Goal: Transaction & Acquisition: Purchase product/service

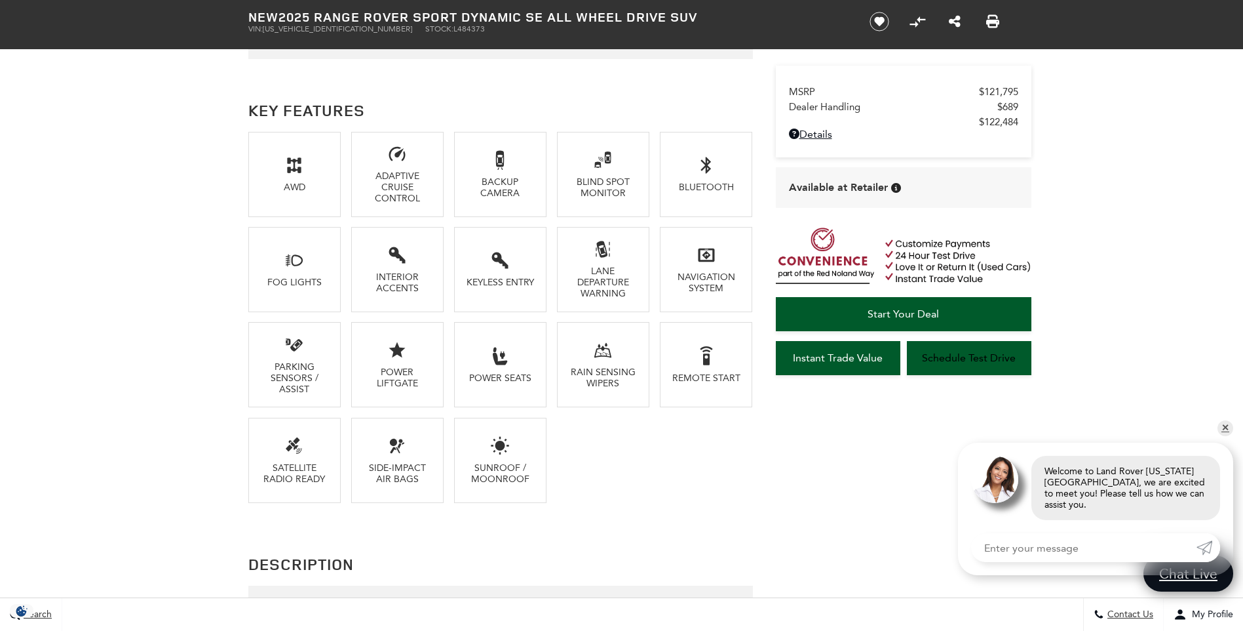
scroll to position [874, 0]
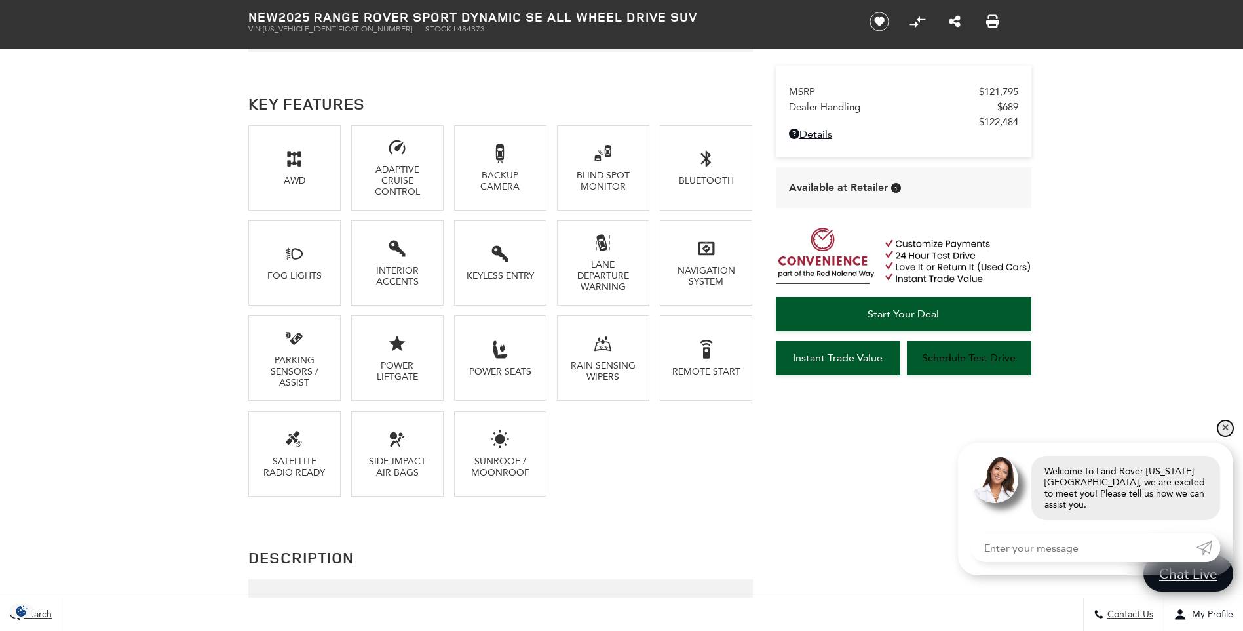
click at [1228, 436] on link "✕" at bounding box center [1226, 428] width 16 height 16
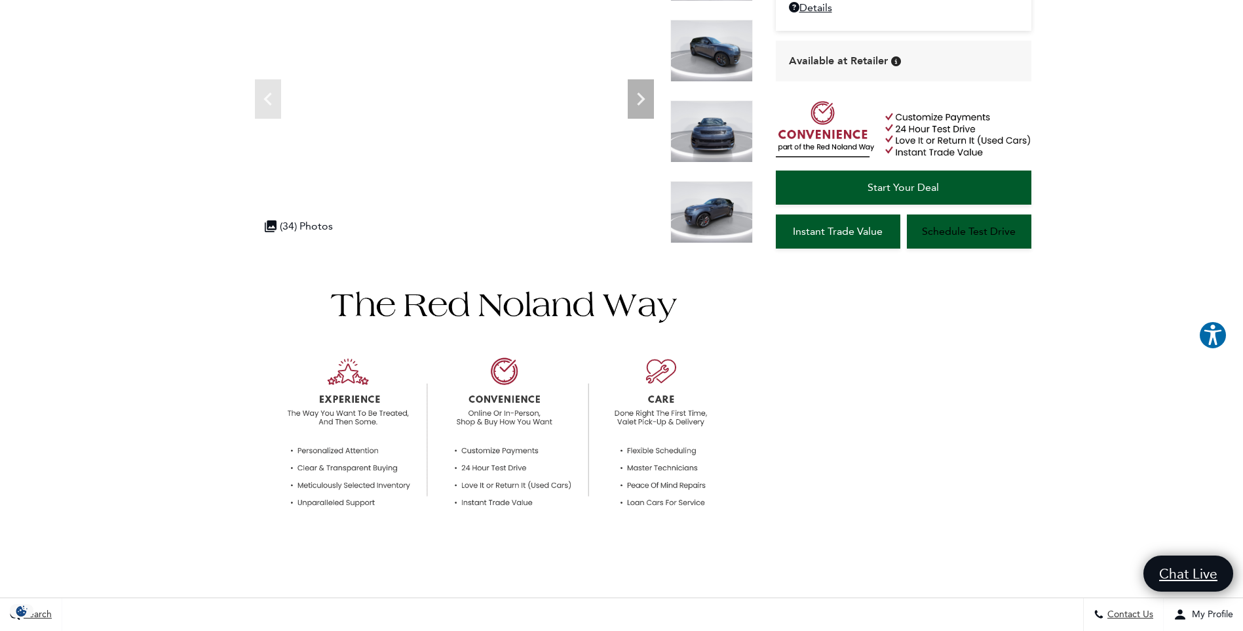
scroll to position [0, 0]
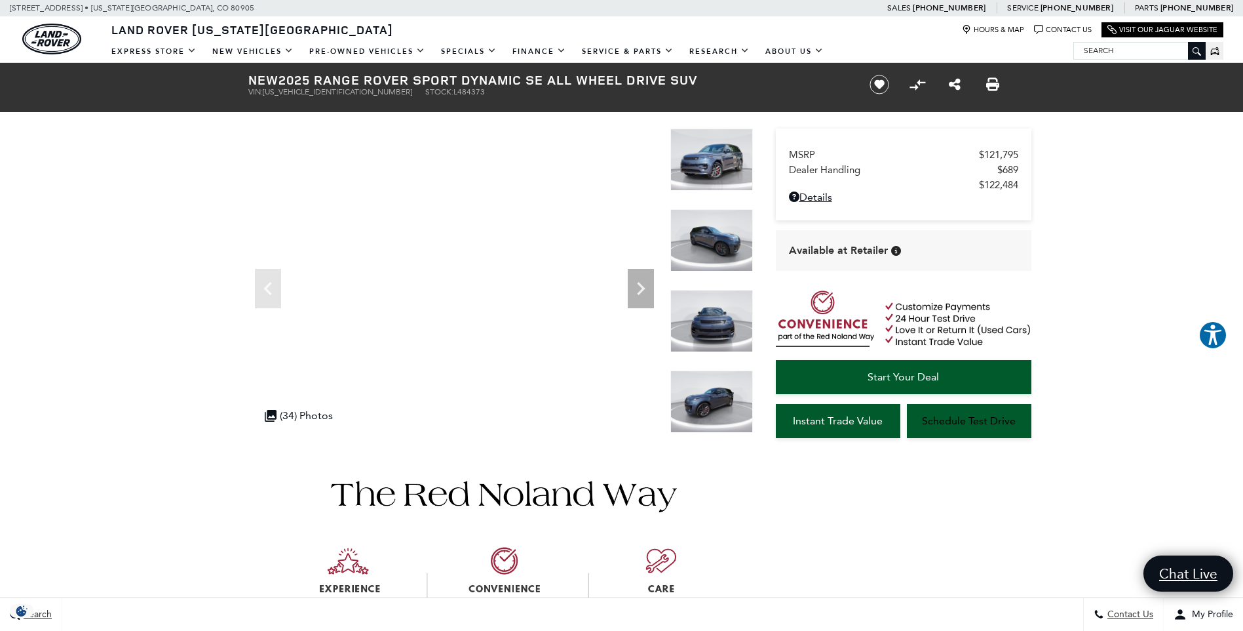
click at [720, 233] on img at bounding box center [712, 240] width 83 height 62
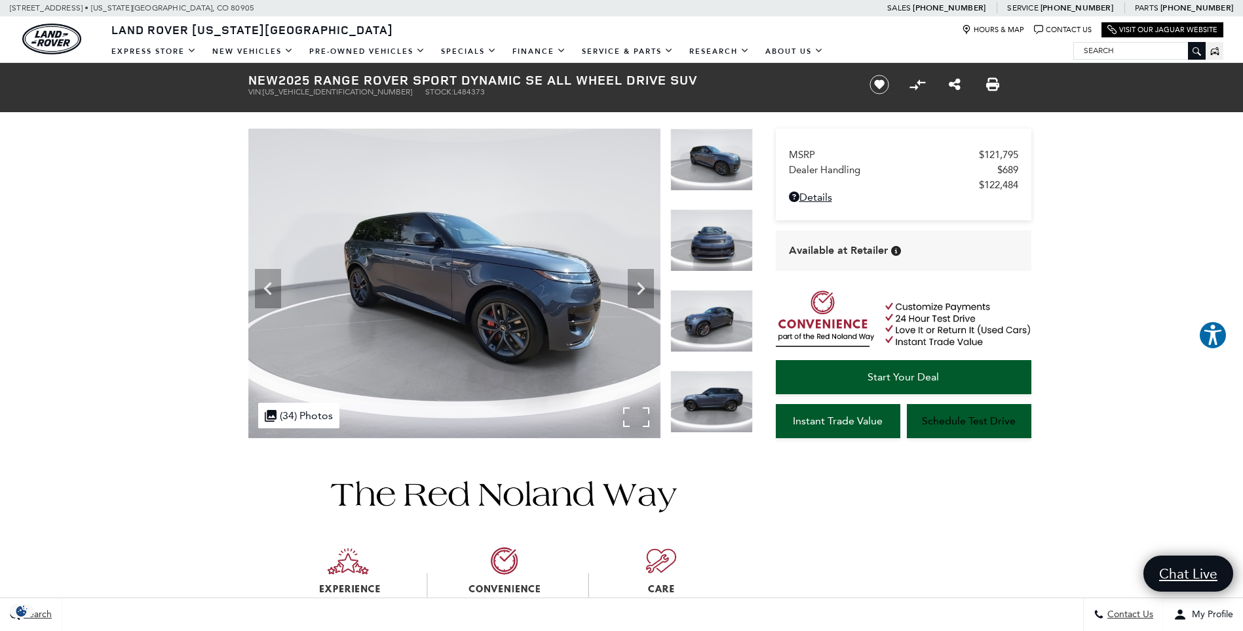
click at [486, 283] on img at bounding box center [454, 282] width 412 height 309
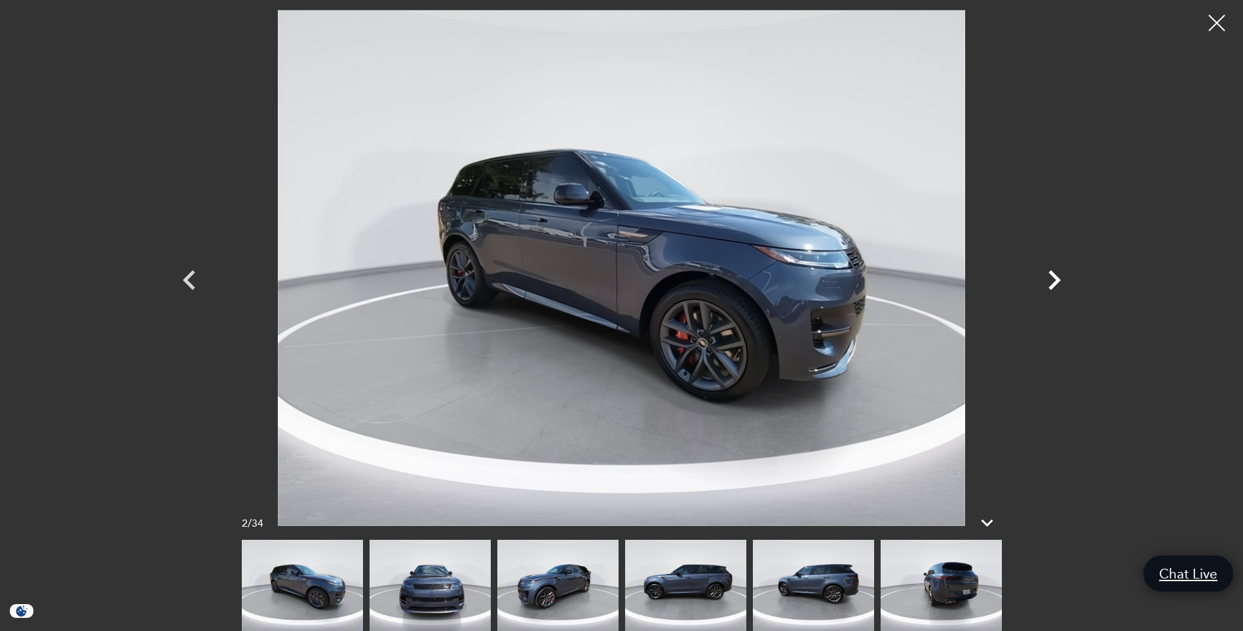
click at [1056, 277] on icon "Next" at bounding box center [1055, 280] width 12 height 20
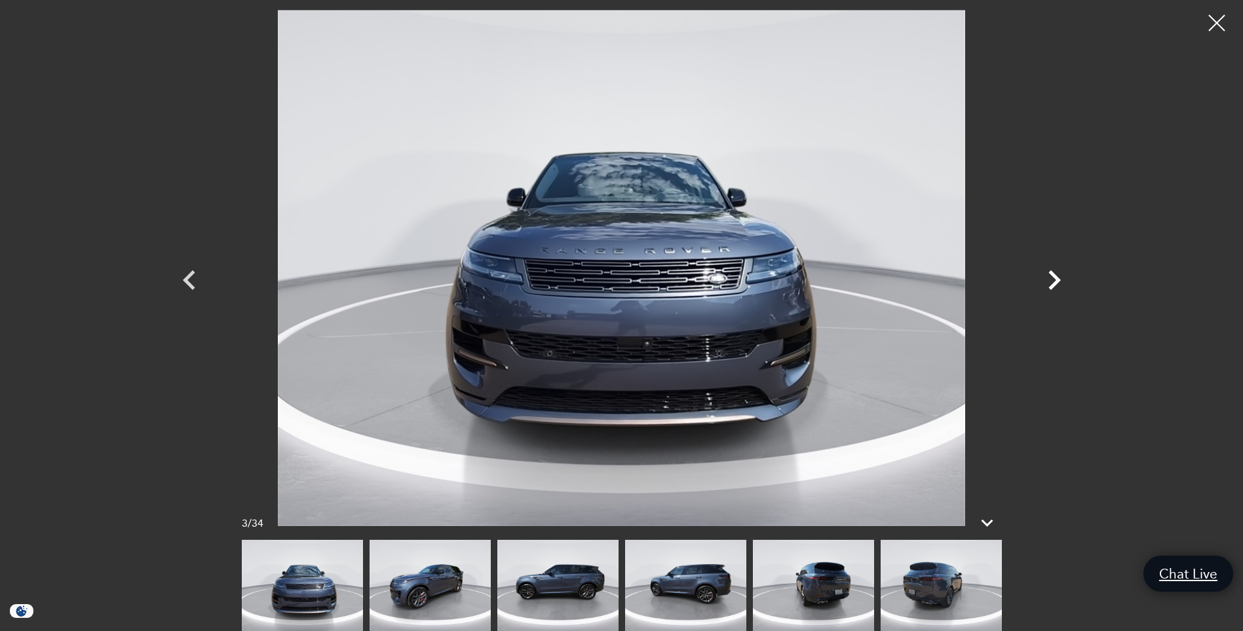
click at [1056, 277] on icon "Next" at bounding box center [1055, 280] width 12 height 20
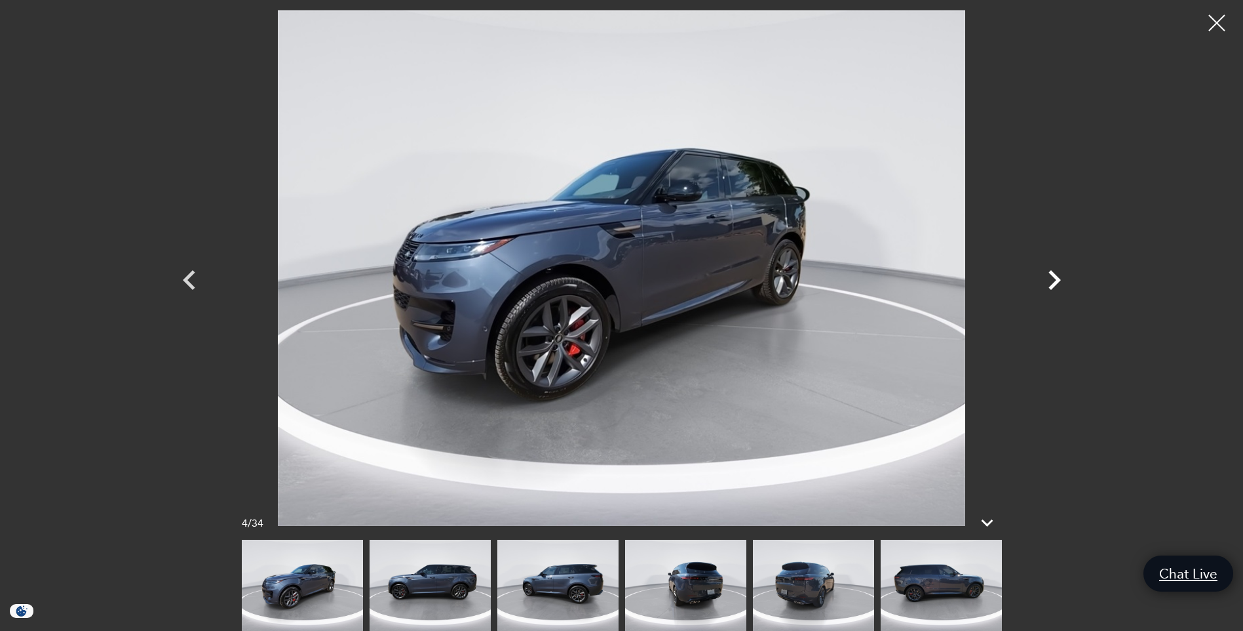
click at [1056, 277] on icon "Next" at bounding box center [1055, 280] width 12 height 20
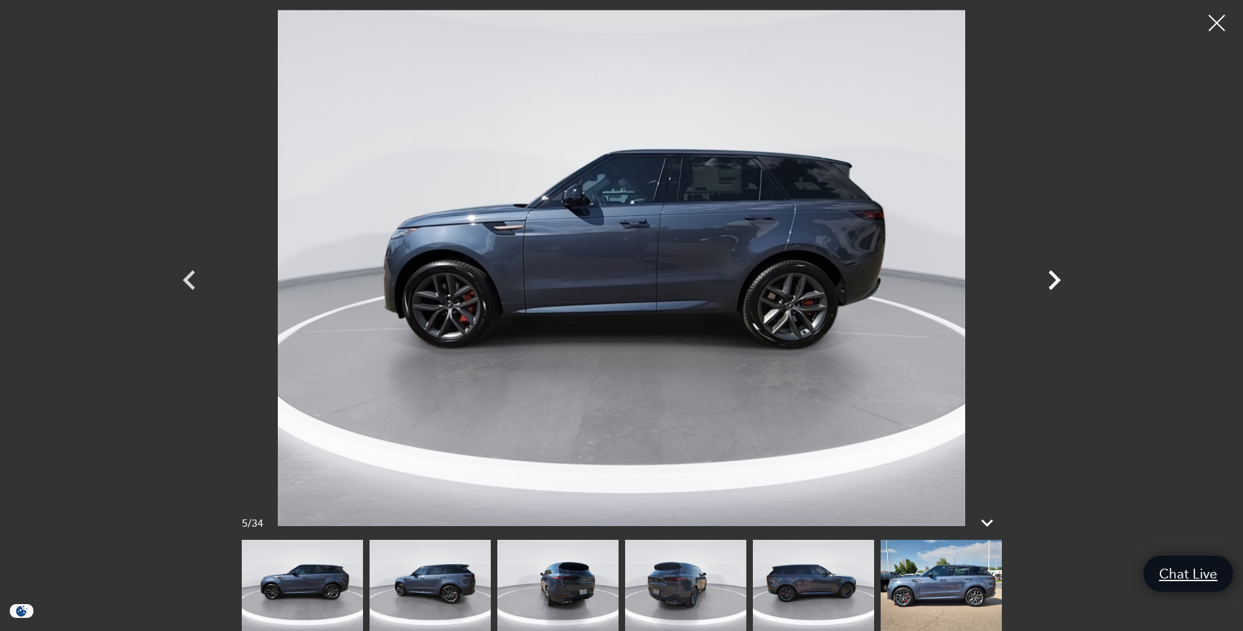
click at [1056, 277] on icon "Next" at bounding box center [1055, 280] width 12 height 20
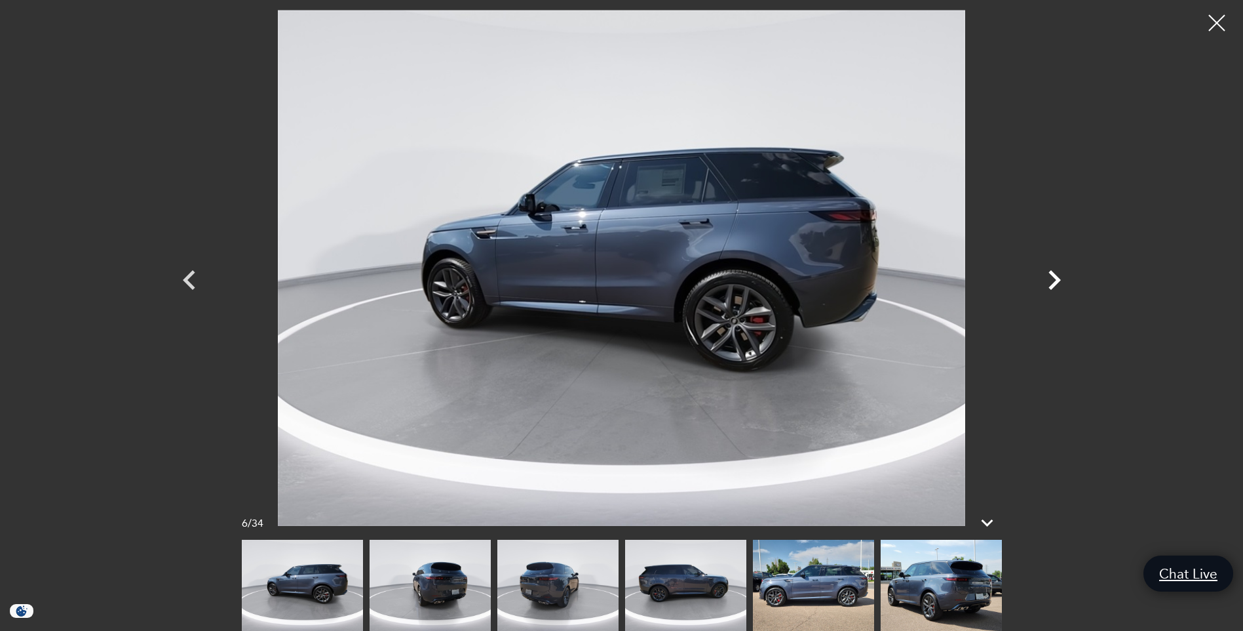
click at [1056, 277] on icon "Next" at bounding box center [1055, 280] width 12 height 20
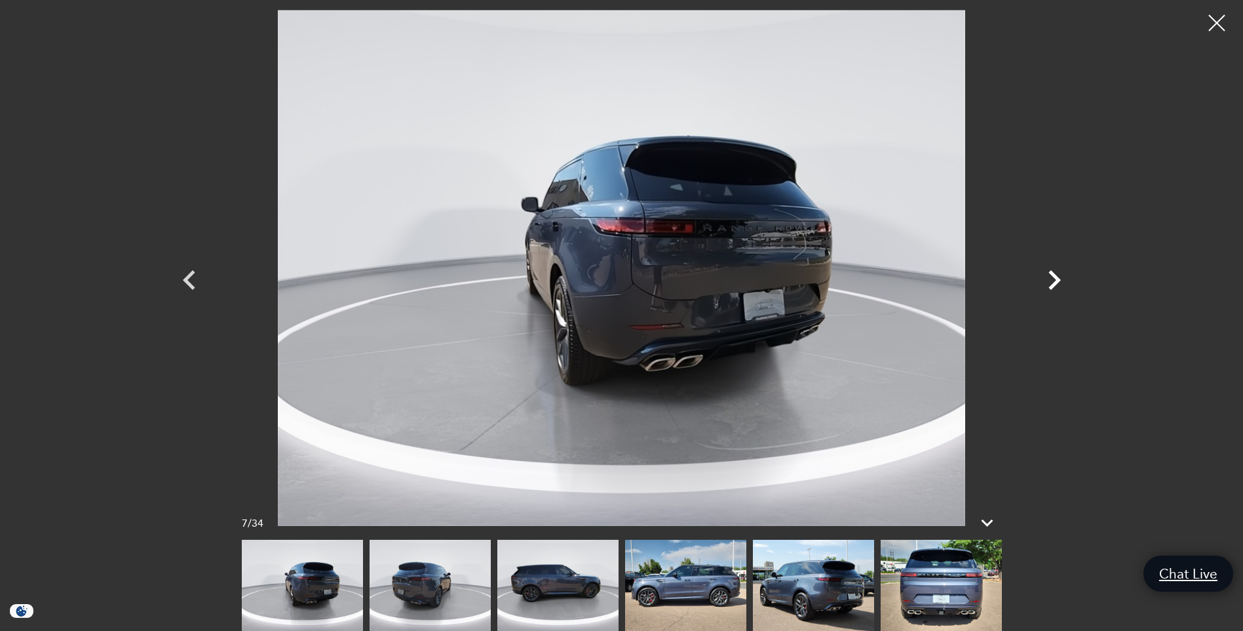
click at [1056, 277] on icon "Next" at bounding box center [1055, 280] width 12 height 20
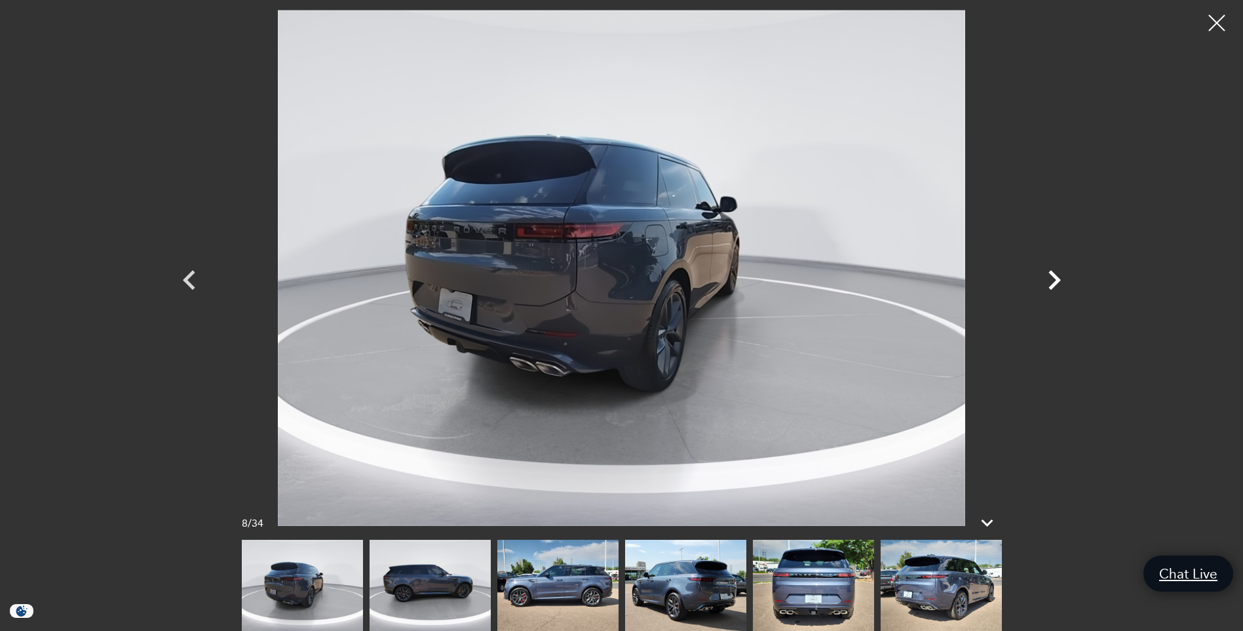
click at [1056, 277] on icon "Next" at bounding box center [1055, 280] width 12 height 20
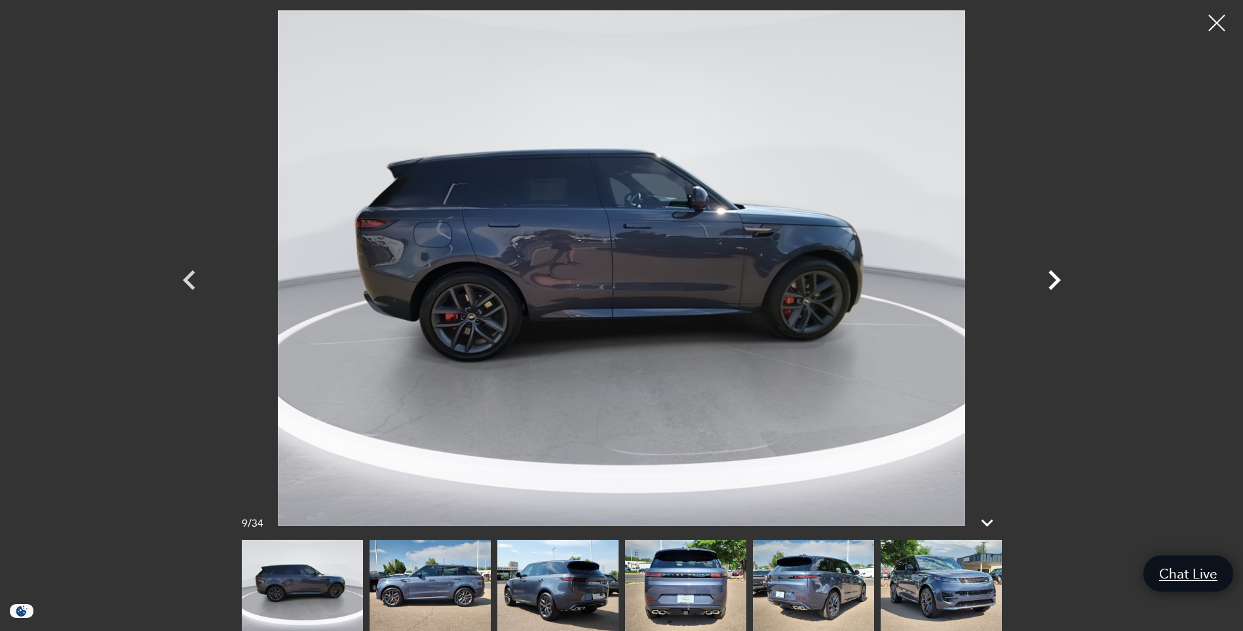
click at [1056, 277] on icon "Next" at bounding box center [1055, 280] width 12 height 20
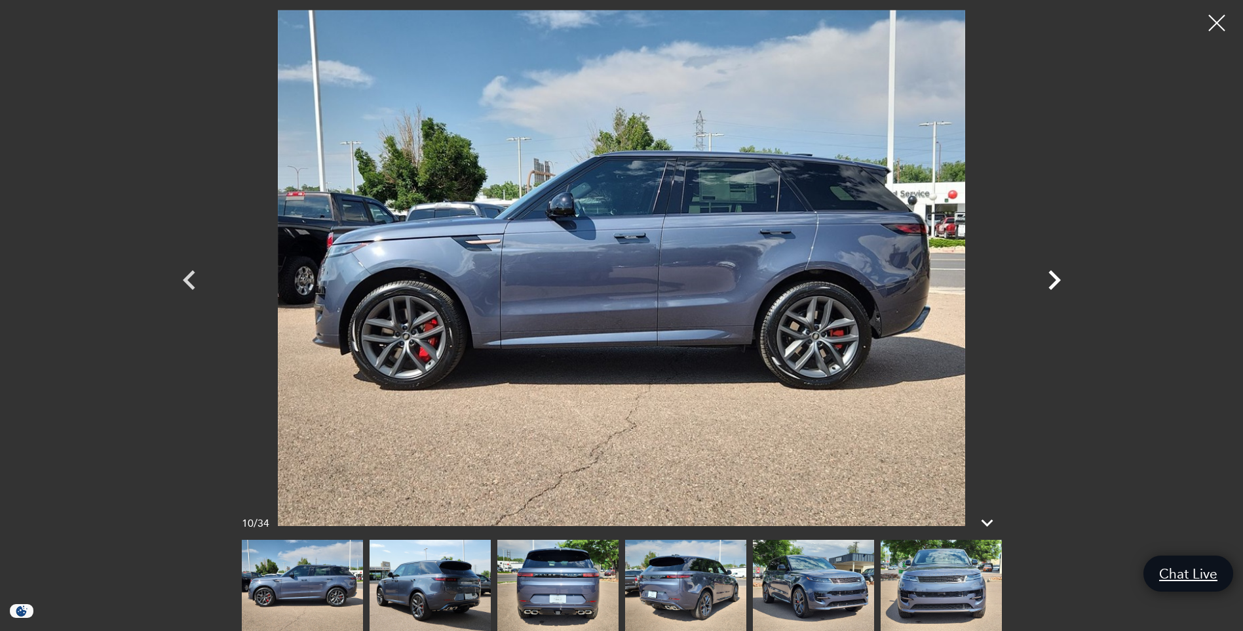
click at [1056, 277] on icon "Next" at bounding box center [1055, 280] width 12 height 20
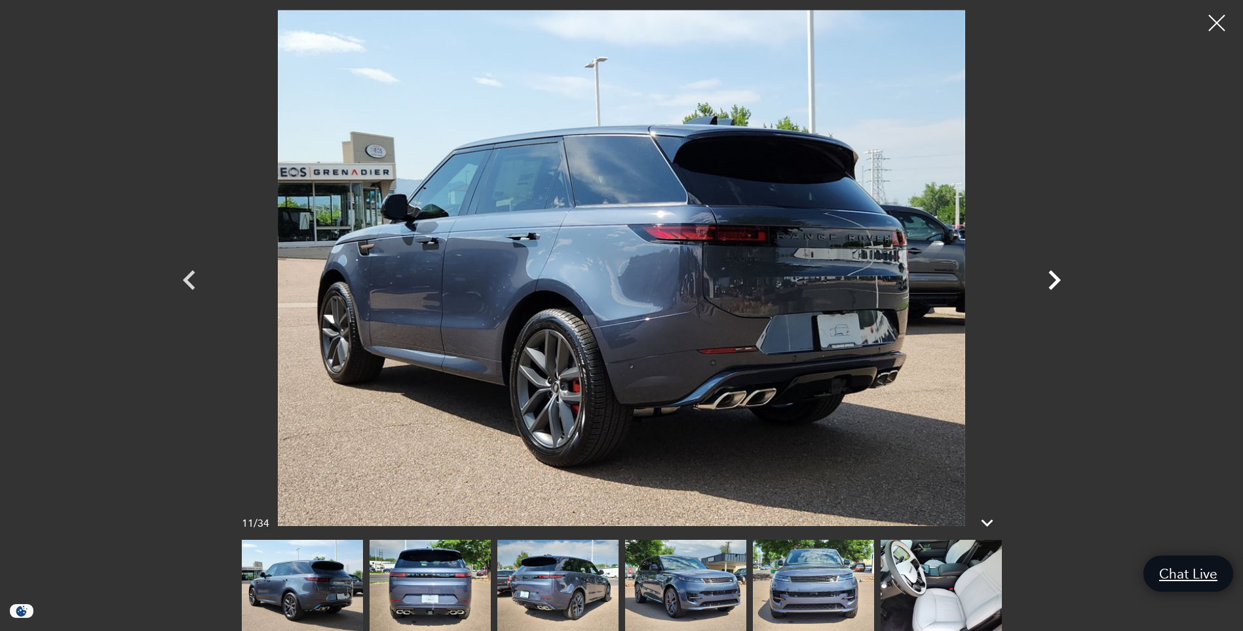
click at [1056, 277] on icon "Next" at bounding box center [1055, 280] width 12 height 20
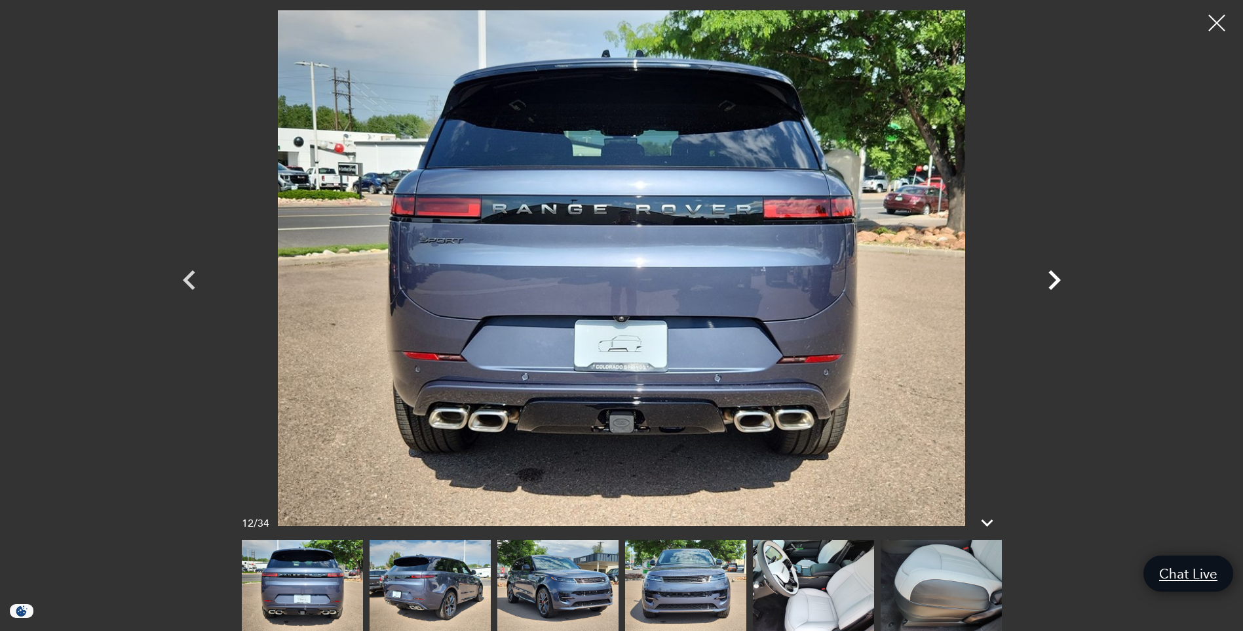
click at [1056, 277] on icon "Next" at bounding box center [1055, 280] width 12 height 20
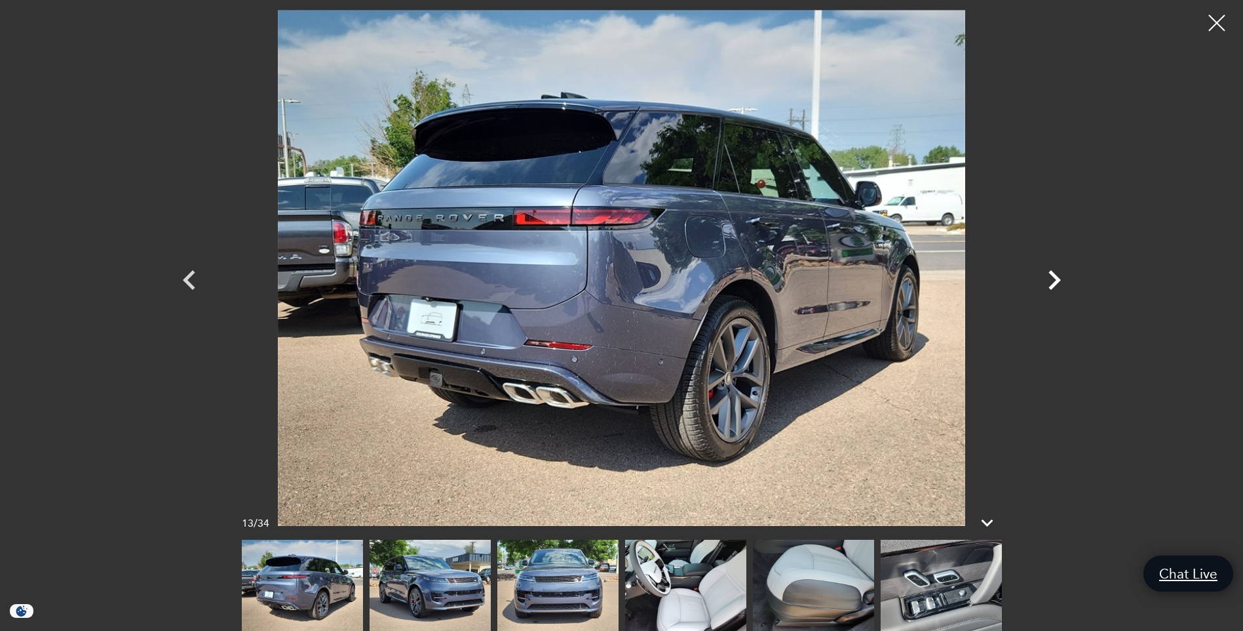
click at [1056, 277] on icon "Next" at bounding box center [1055, 280] width 12 height 20
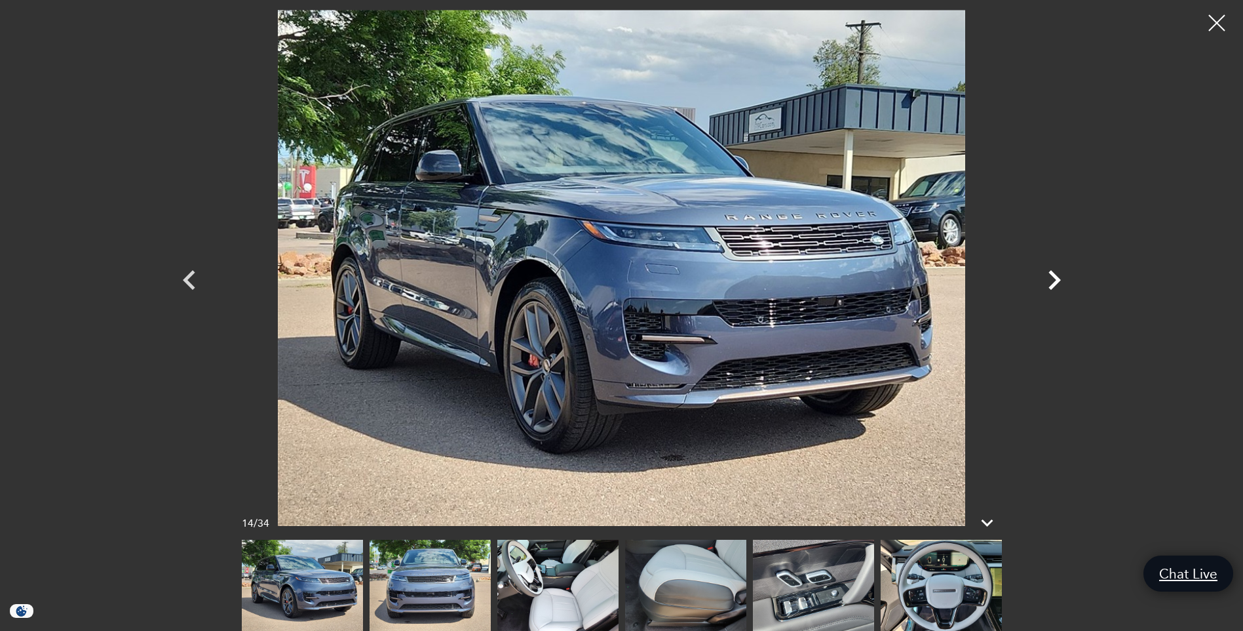
click at [1056, 277] on icon "Next" at bounding box center [1055, 280] width 12 height 20
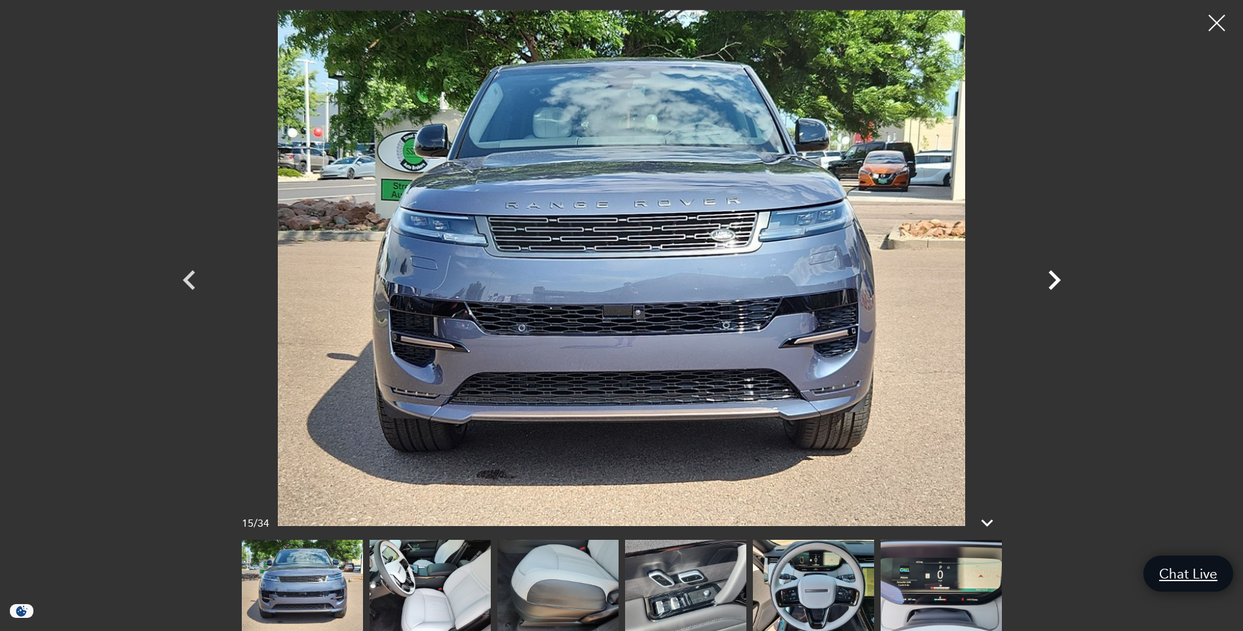
click at [1056, 277] on icon "Next" at bounding box center [1055, 280] width 12 height 20
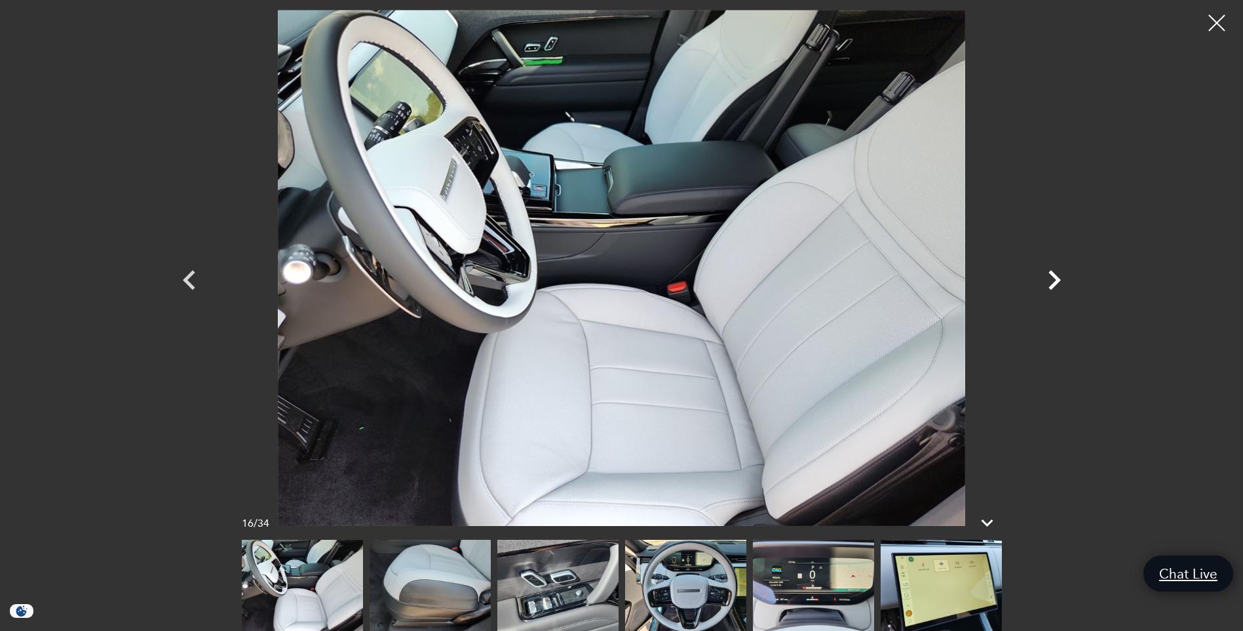
click at [1056, 277] on icon "Next" at bounding box center [1055, 280] width 12 height 20
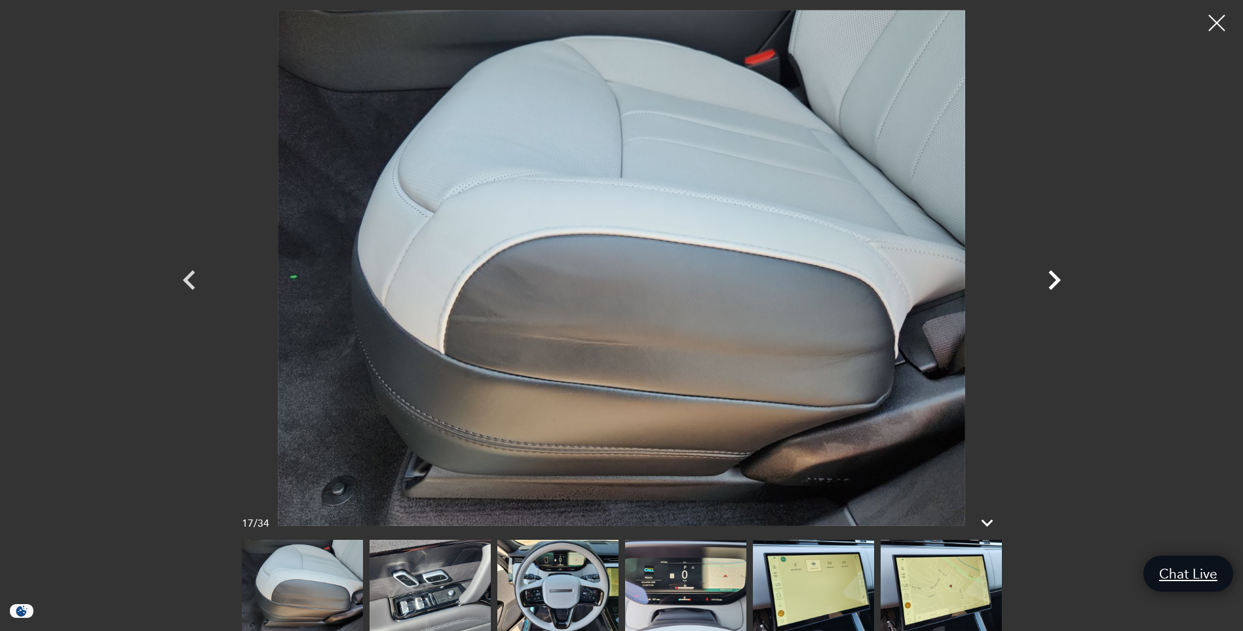
click at [1056, 277] on icon "Next" at bounding box center [1055, 280] width 12 height 20
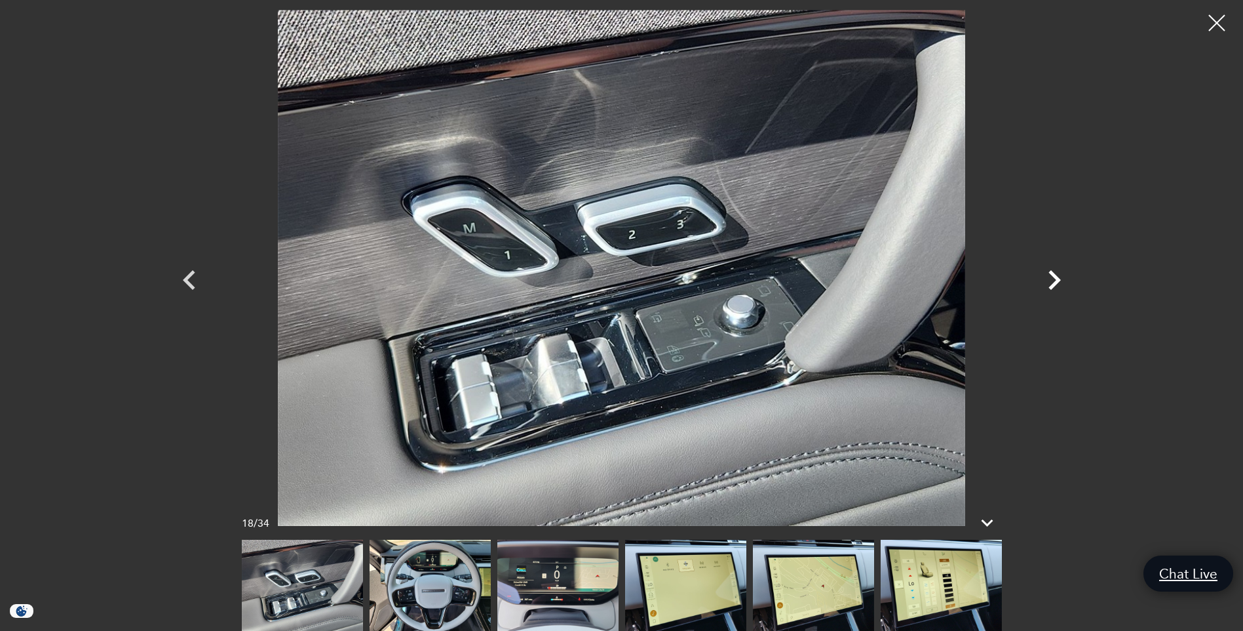
click at [1056, 277] on icon "Next" at bounding box center [1055, 280] width 12 height 20
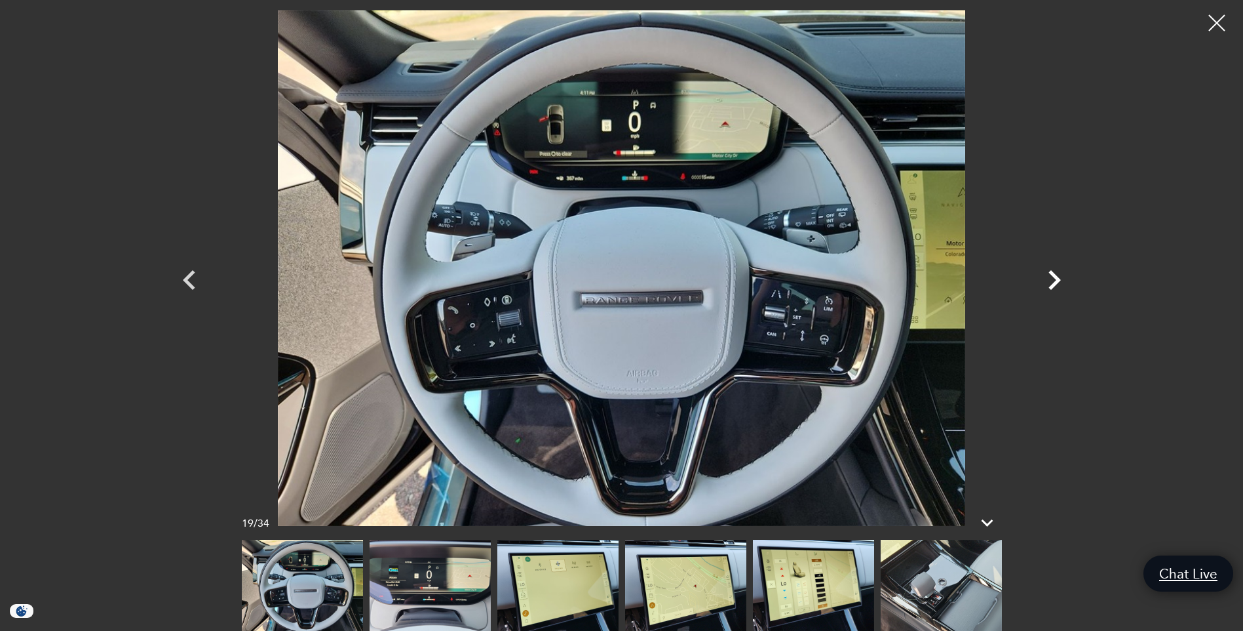
click at [1056, 277] on icon "Next" at bounding box center [1055, 280] width 12 height 20
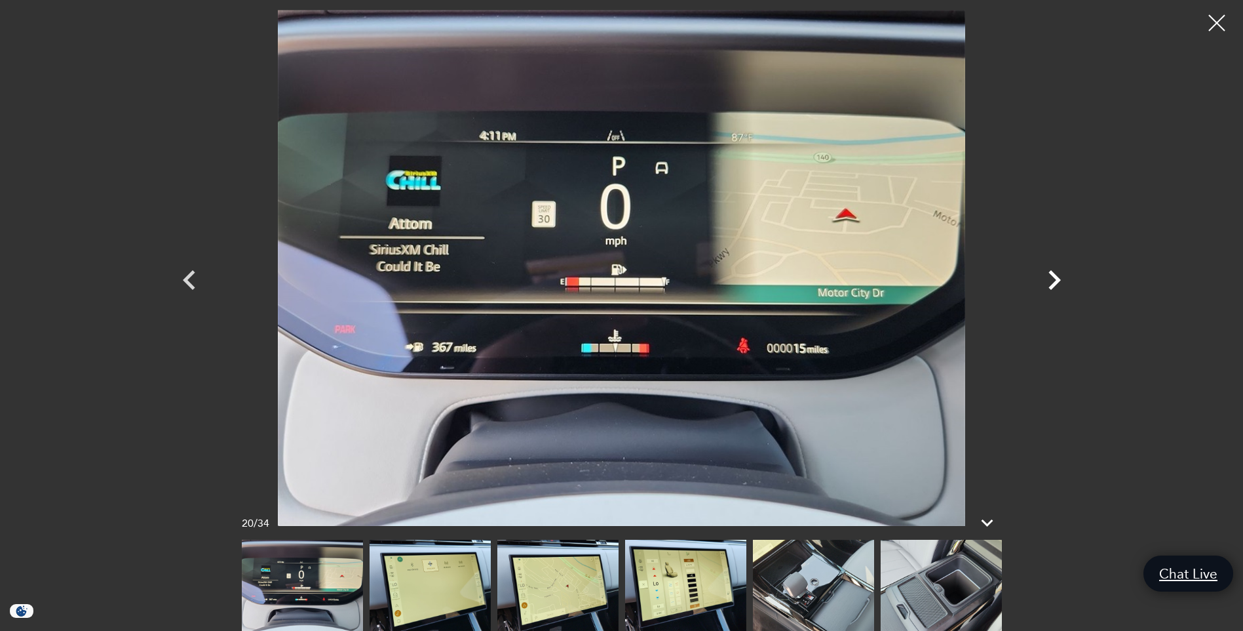
click at [1056, 277] on icon "Next" at bounding box center [1055, 280] width 12 height 20
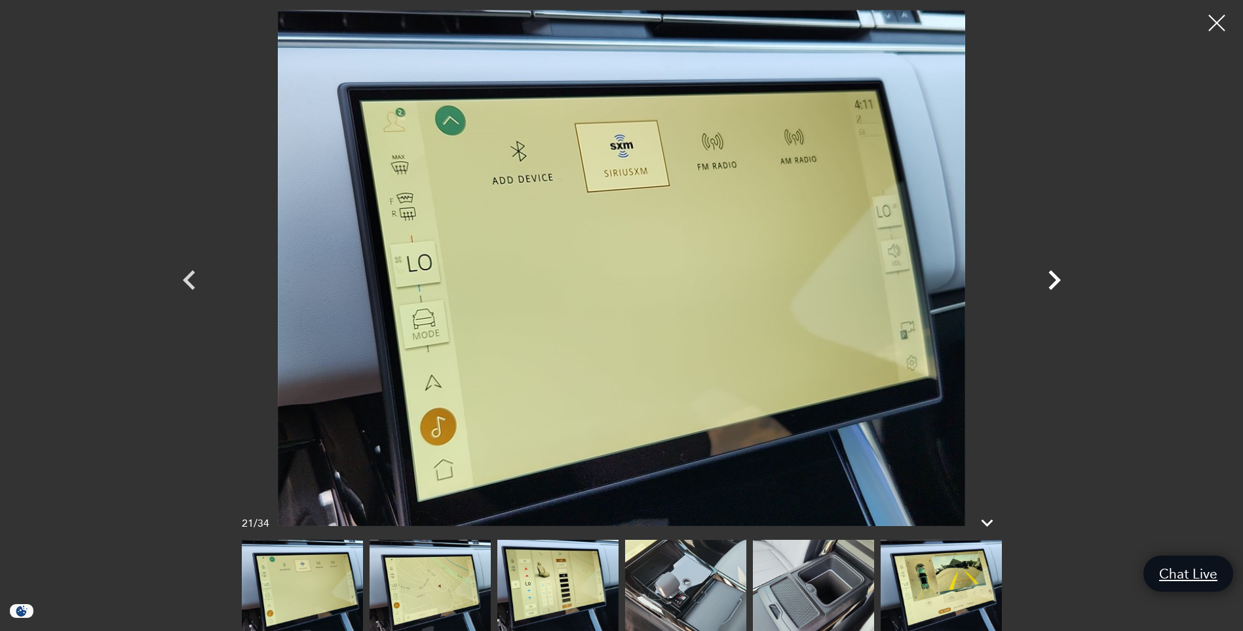
click at [1056, 277] on icon "Next" at bounding box center [1055, 280] width 12 height 20
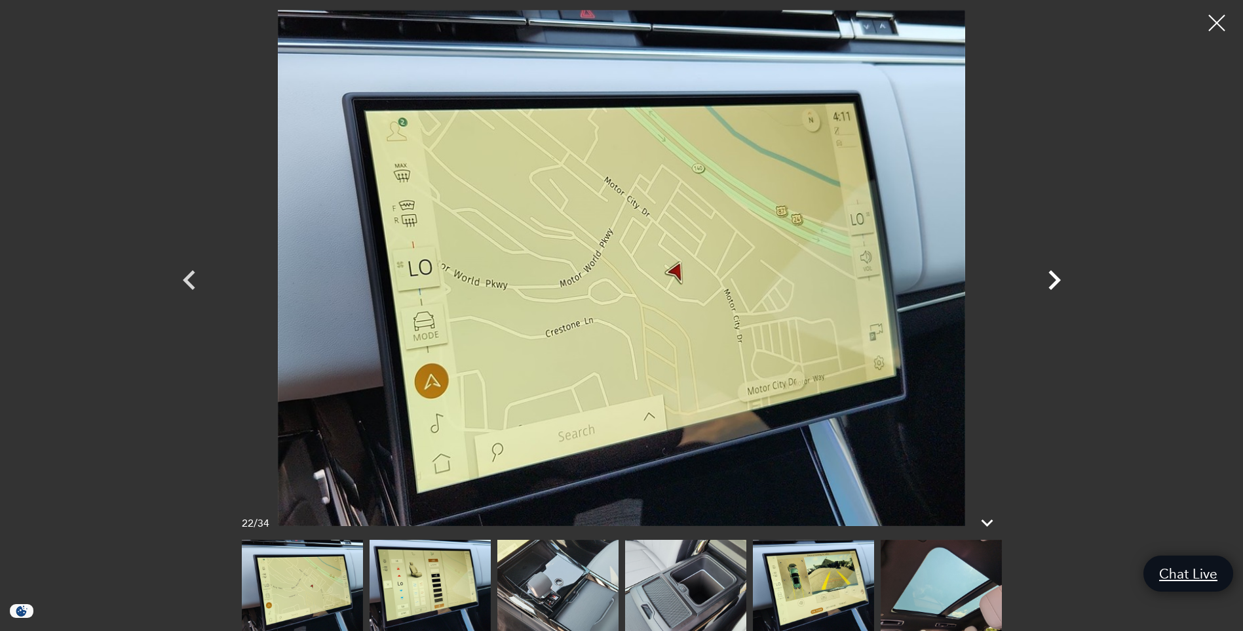
click at [1056, 277] on icon "Next" at bounding box center [1055, 280] width 12 height 20
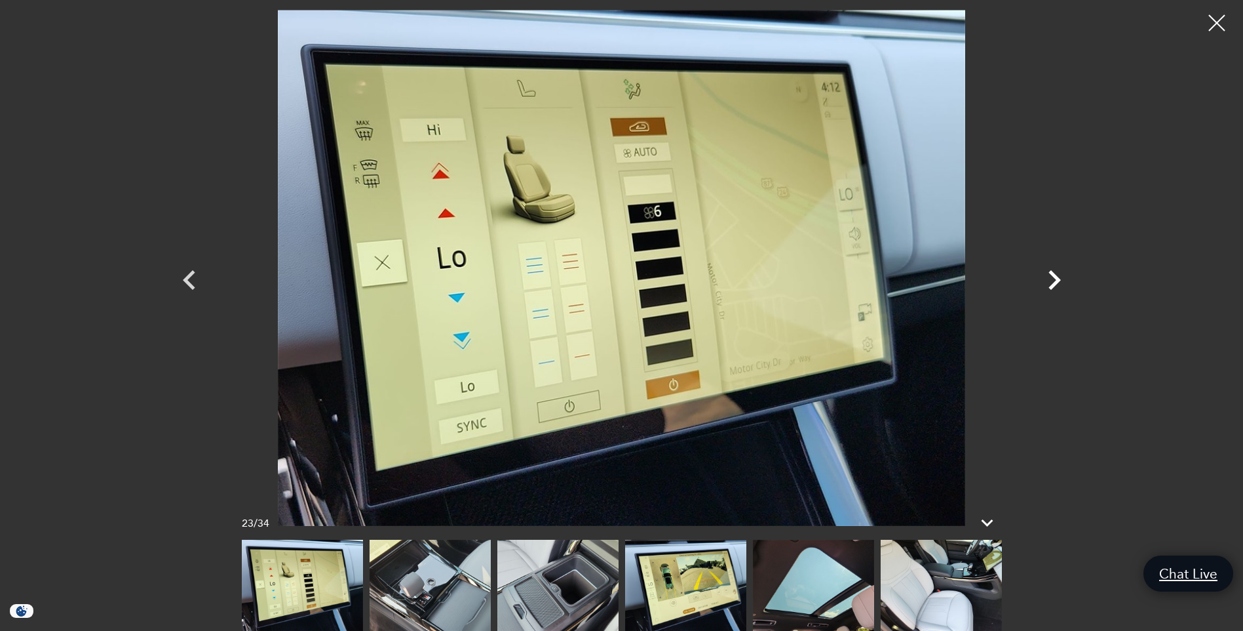
click at [1056, 277] on icon "Next" at bounding box center [1055, 280] width 12 height 20
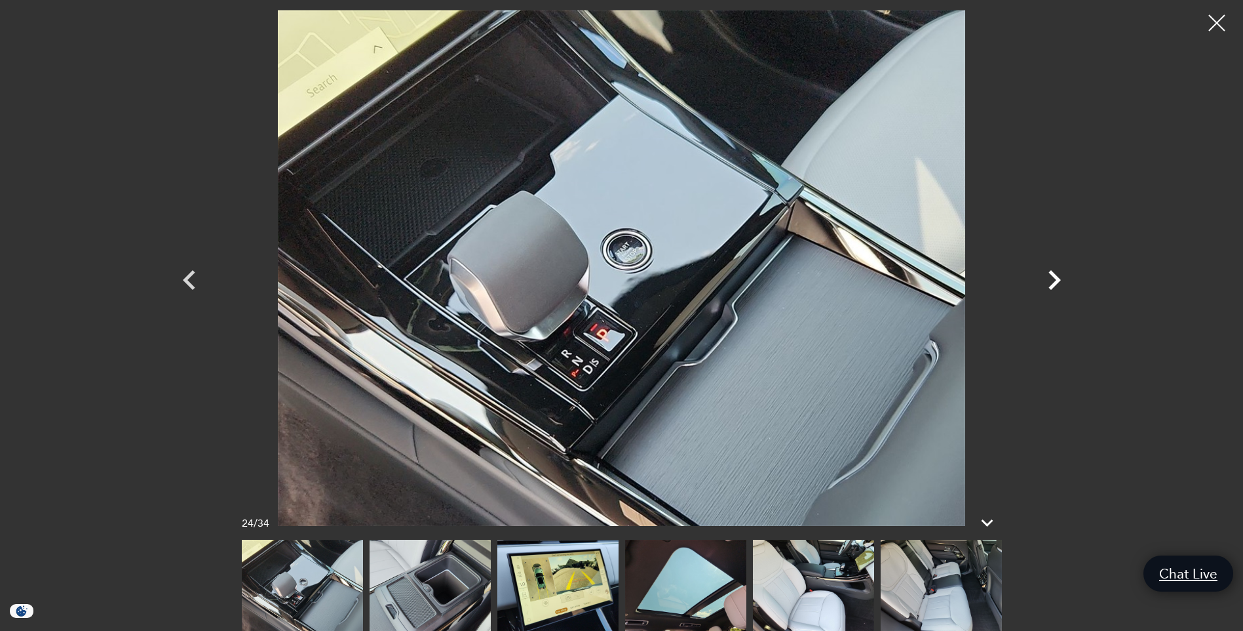
click at [1056, 277] on icon "Next" at bounding box center [1055, 280] width 12 height 20
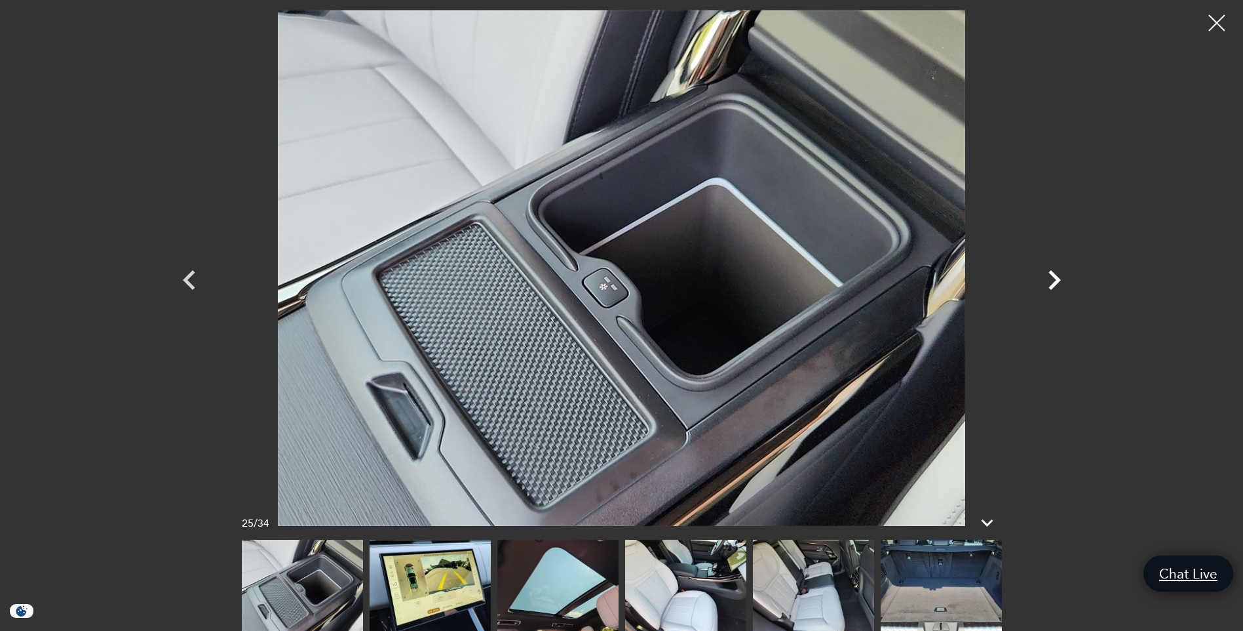
click at [1056, 277] on icon "Next" at bounding box center [1055, 280] width 12 height 20
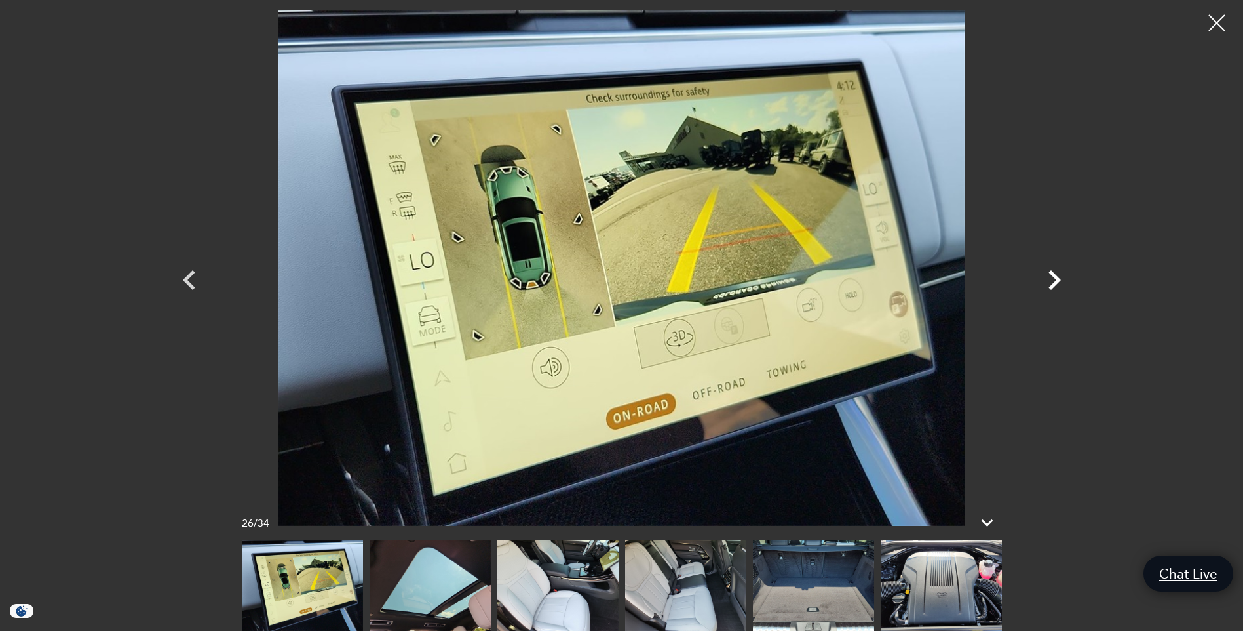
click at [1056, 277] on icon "Next" at bounding box center [1055, 280] width 12 height 20
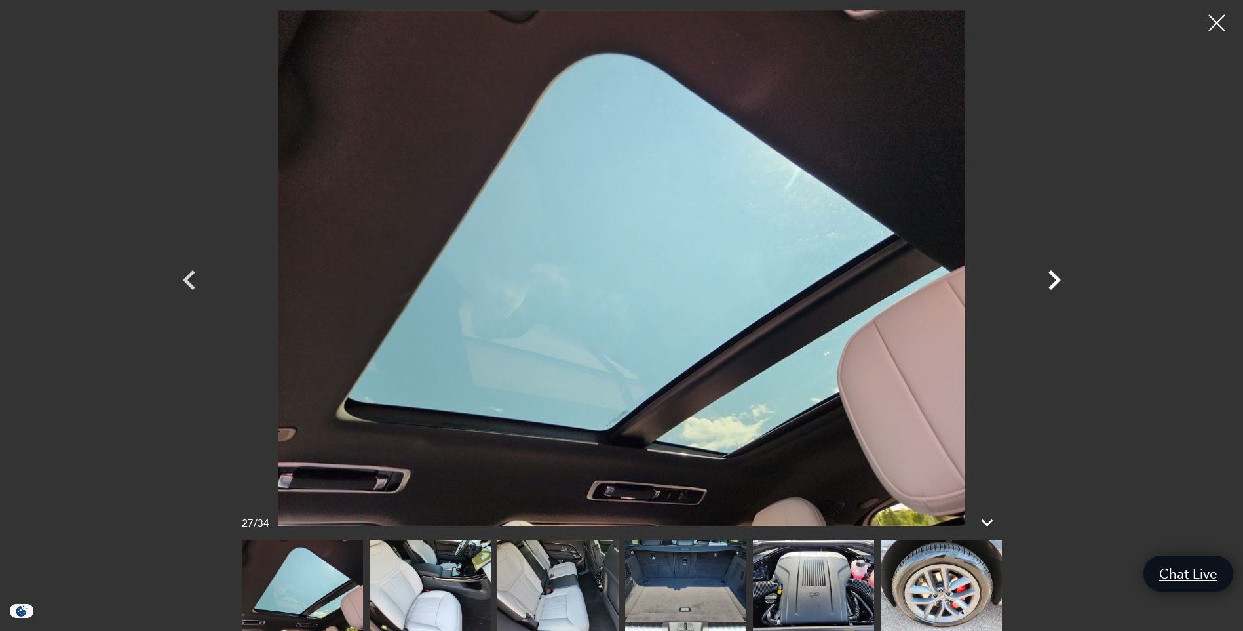
click at [1056, 277] on icon "Next" at bounding box center [1055, 280] width 12 height 20
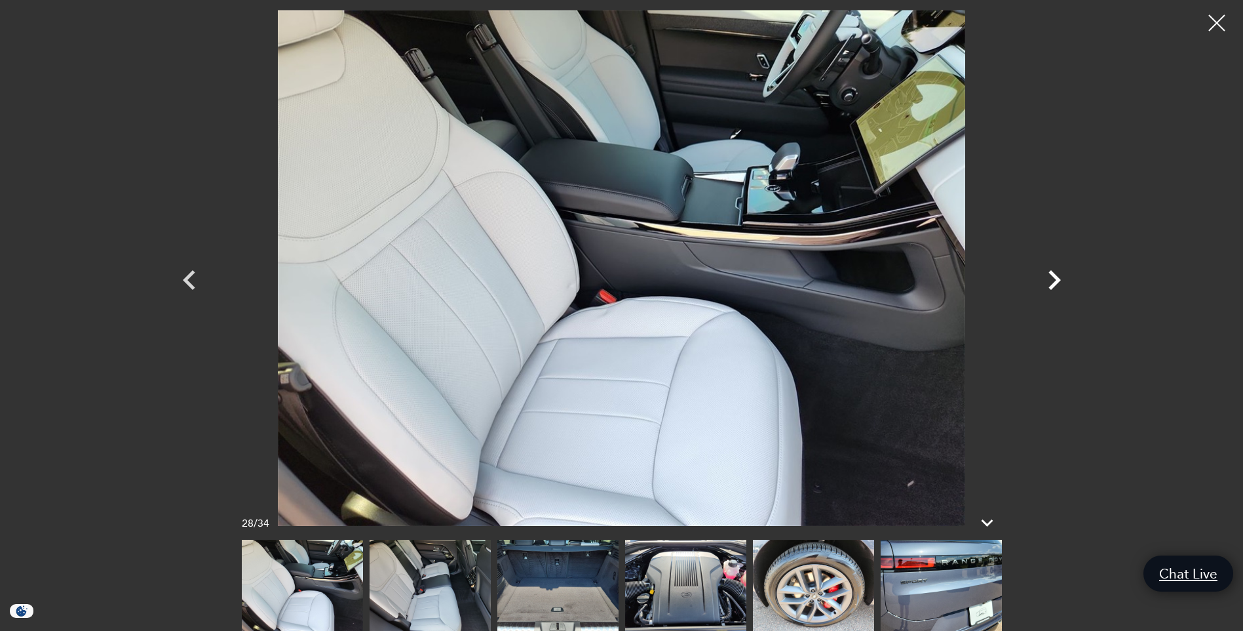
click at [1056, 277] on icon "Next" at bounding box center [1055, 280] width 12 height 20
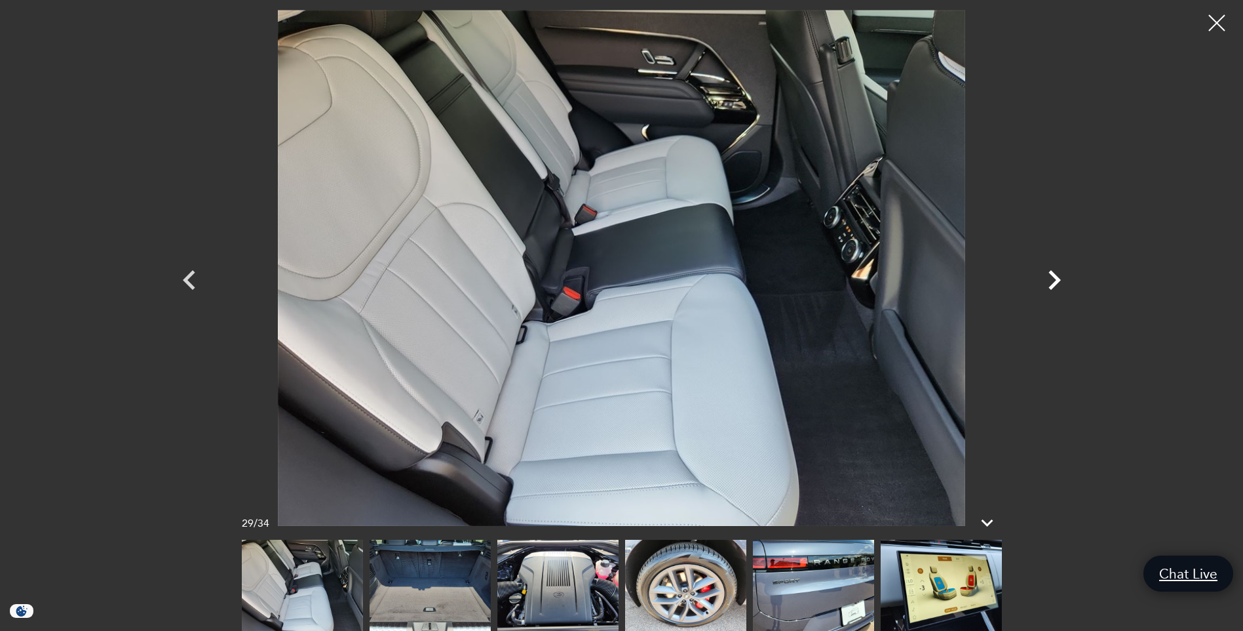
click at [1056, 277] on icon "Next" at bounding box center [1055, 280] width 12 height 20
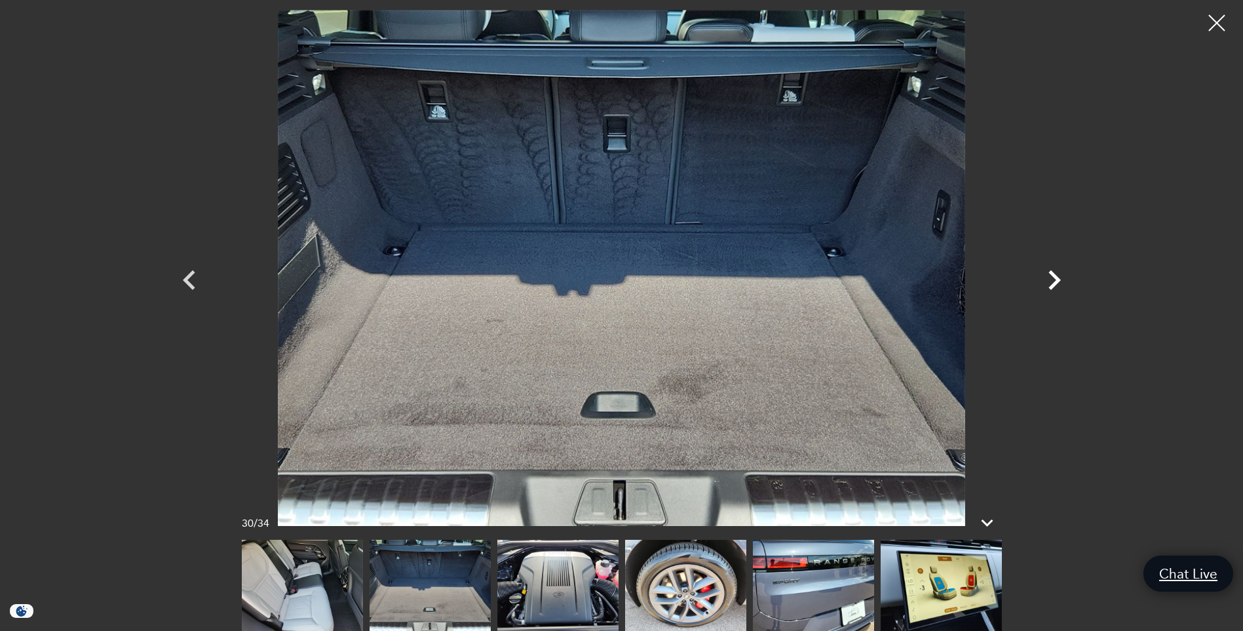
click at [1056, 277] on icon "Next" at bounding box center [1055, 280] width 12 height 20
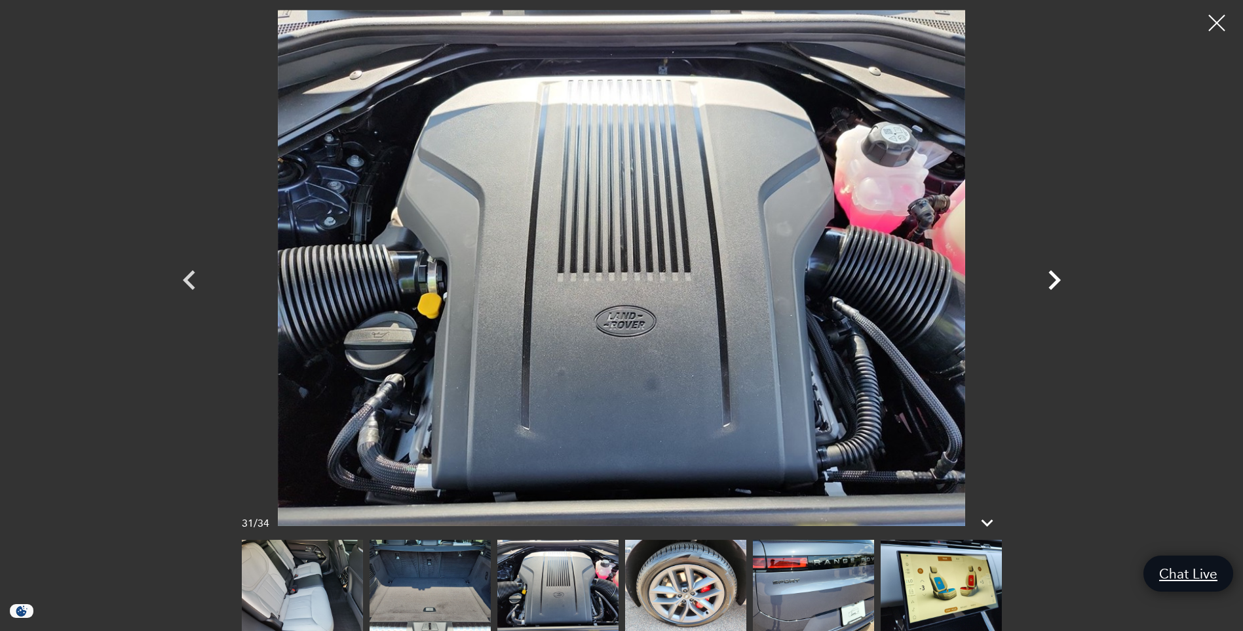
click at [1056, 277] on icon "Next" at bounding box center [1055, 280] width 12 height 20
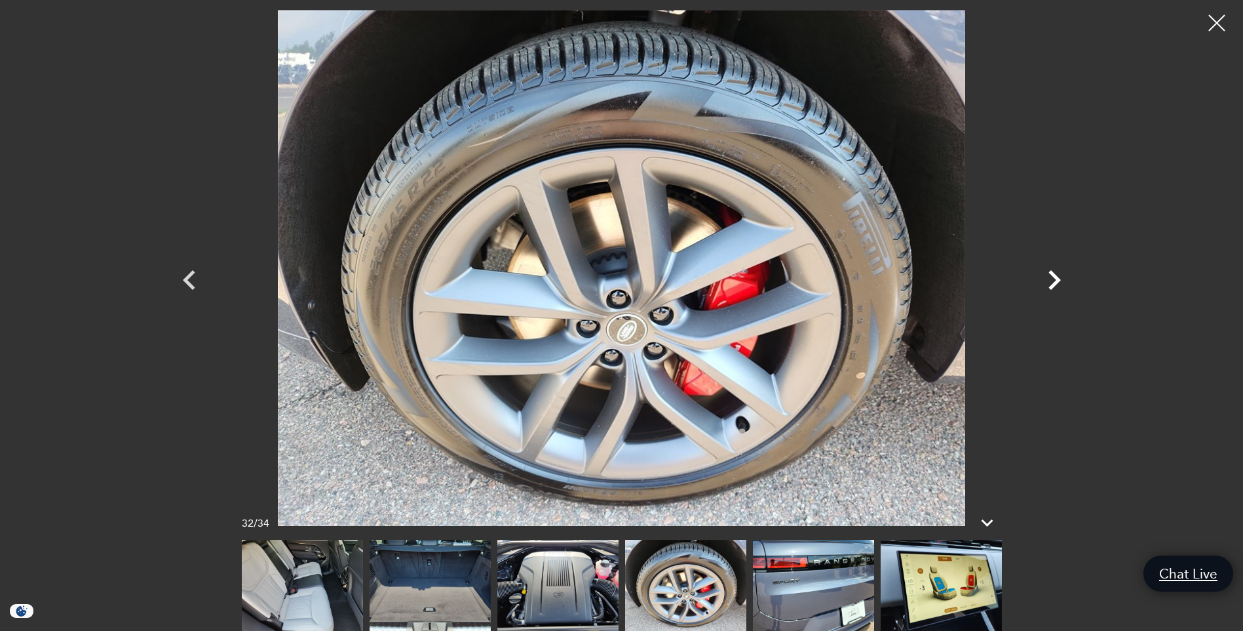
click at [1056, 277] on icon "Next" at bounding box center [1055, 280] width 12 height 20
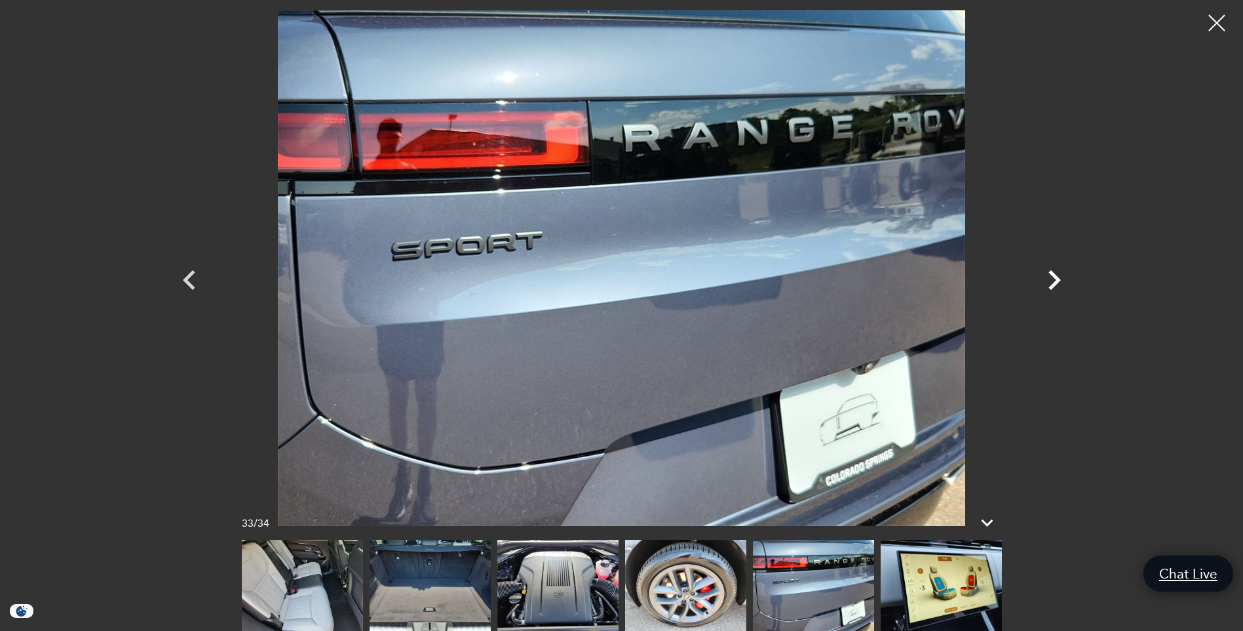
click at [1056, 277] on icon "Next" at bounding box center [1055, 280] width 12 height 20
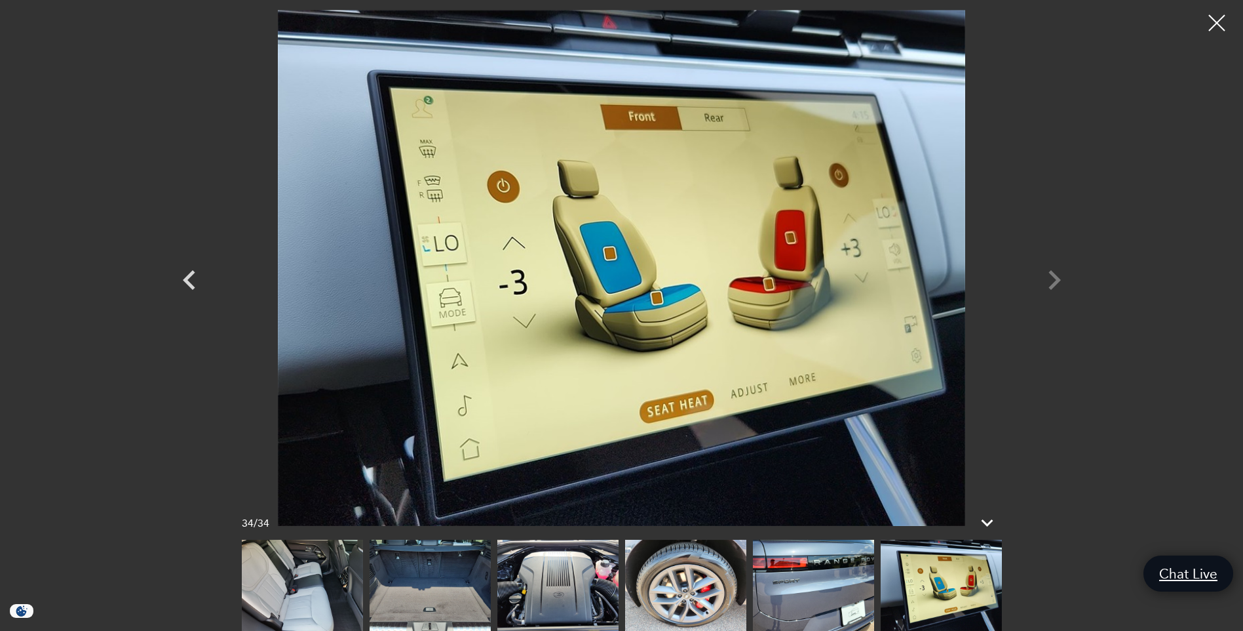
click at [1056, 277] on div at bounding box center [622, 268] width 918 height 516
click at [187, 282] on icon "Previous" at bounding box center [189, 280] width 12 height 20
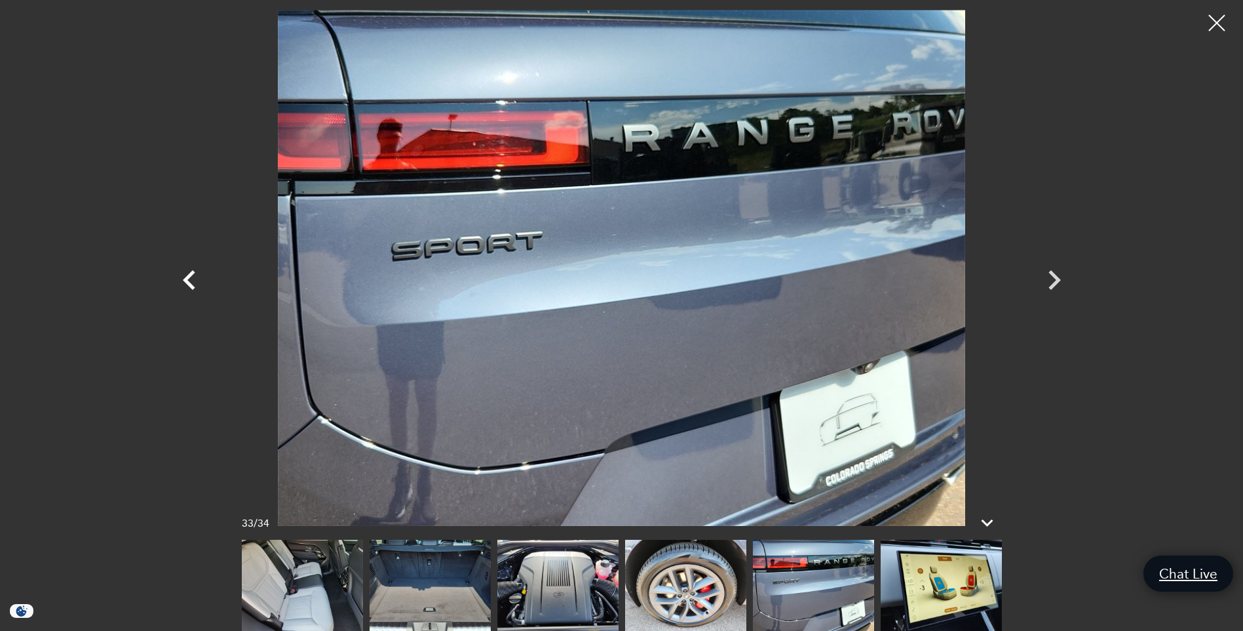
click at [187, 282] on icon "Previous" at bounding box center [189, 280] width 12 height 20
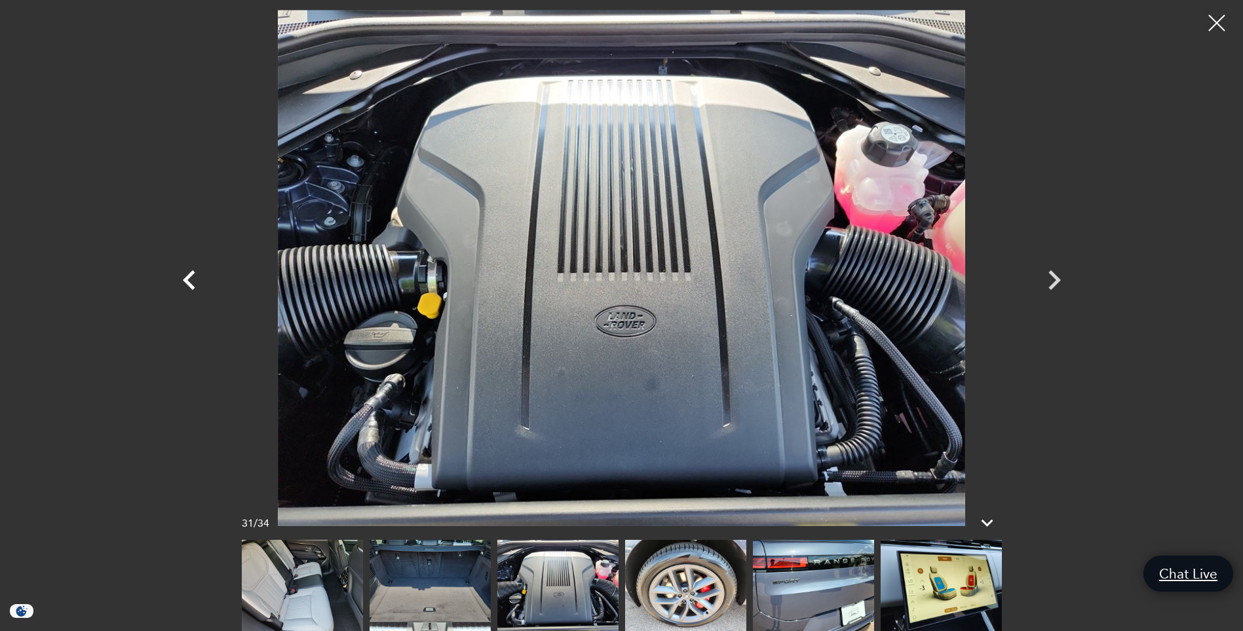
click at [187, 282] on icon "Previous" at bounding box center [189, 280] width 12 height 20
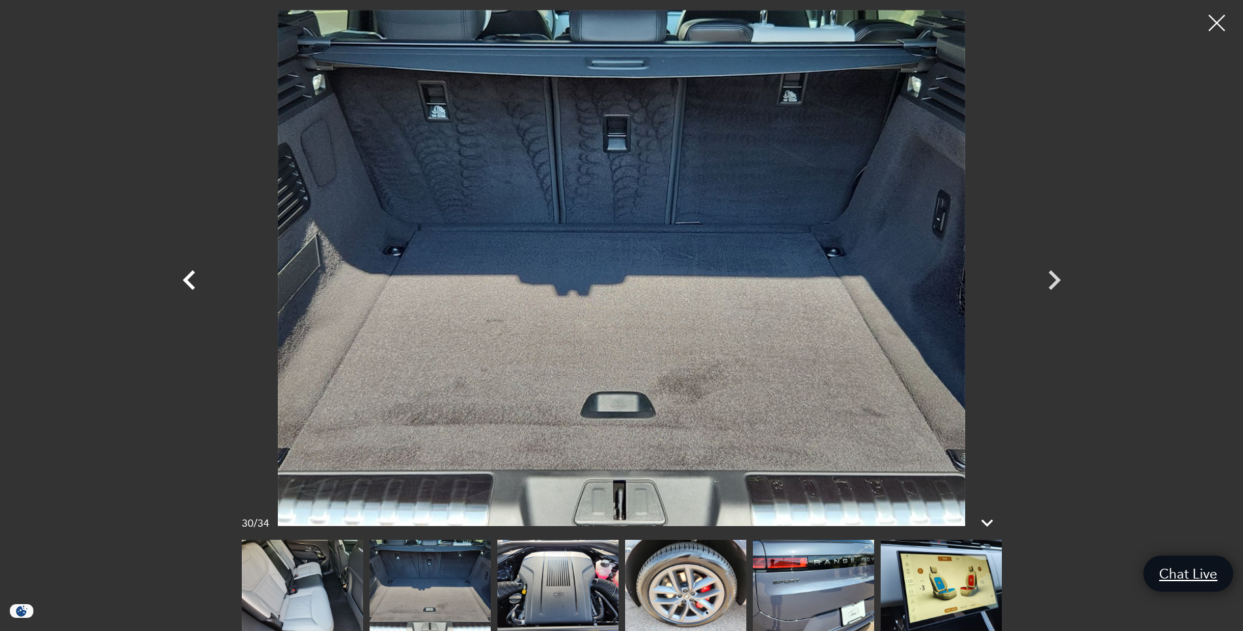
click at [187, 282] on icon "Previous" at bounding box center [189, 280] width 12 height 20
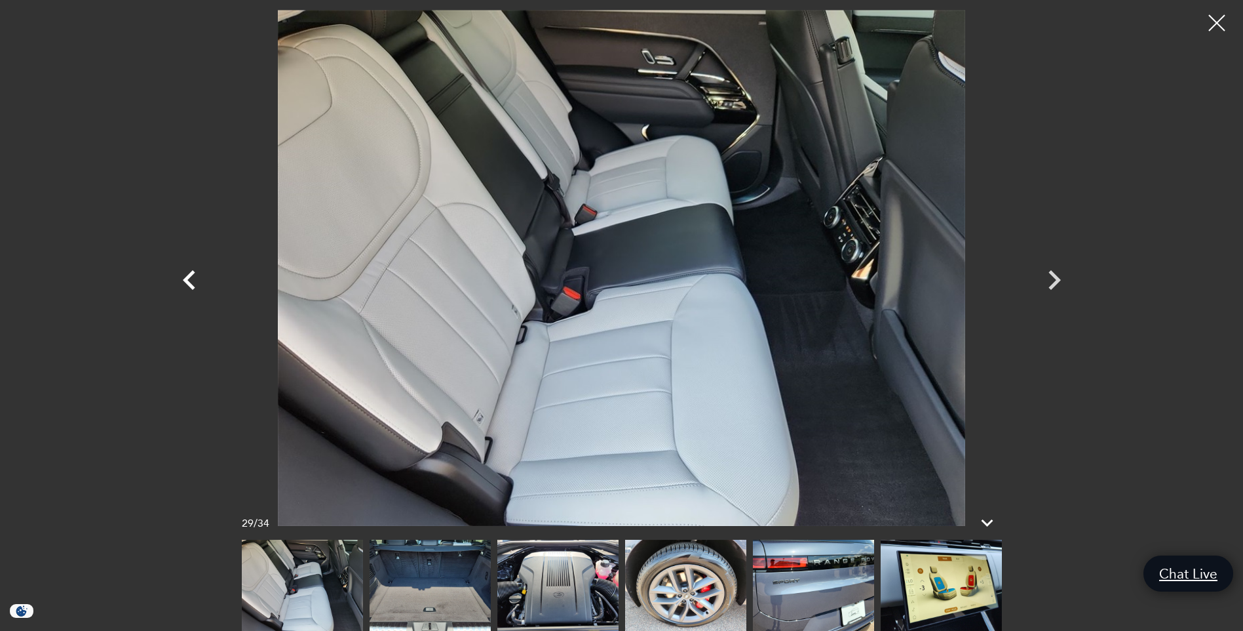
click at [187, 282] on icon "Previous" at bounding box center [189, 280] width 12 height 20
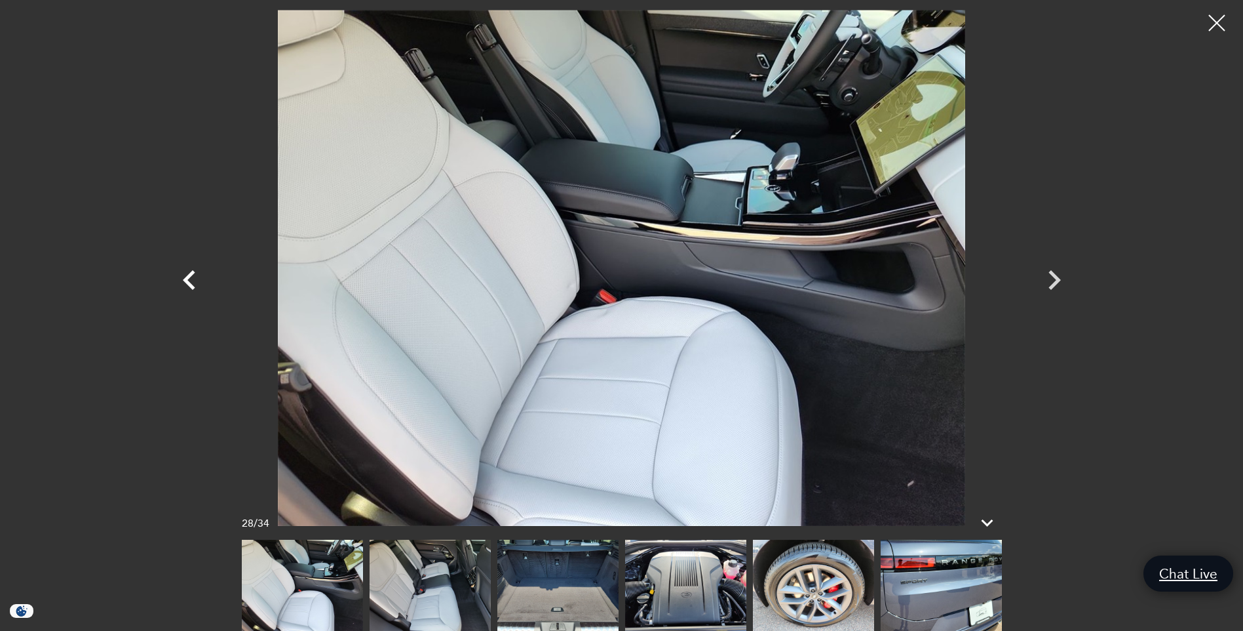
click at [187, 282] on icon "Previous" at bounding box center [189, 280] width 12 height 20
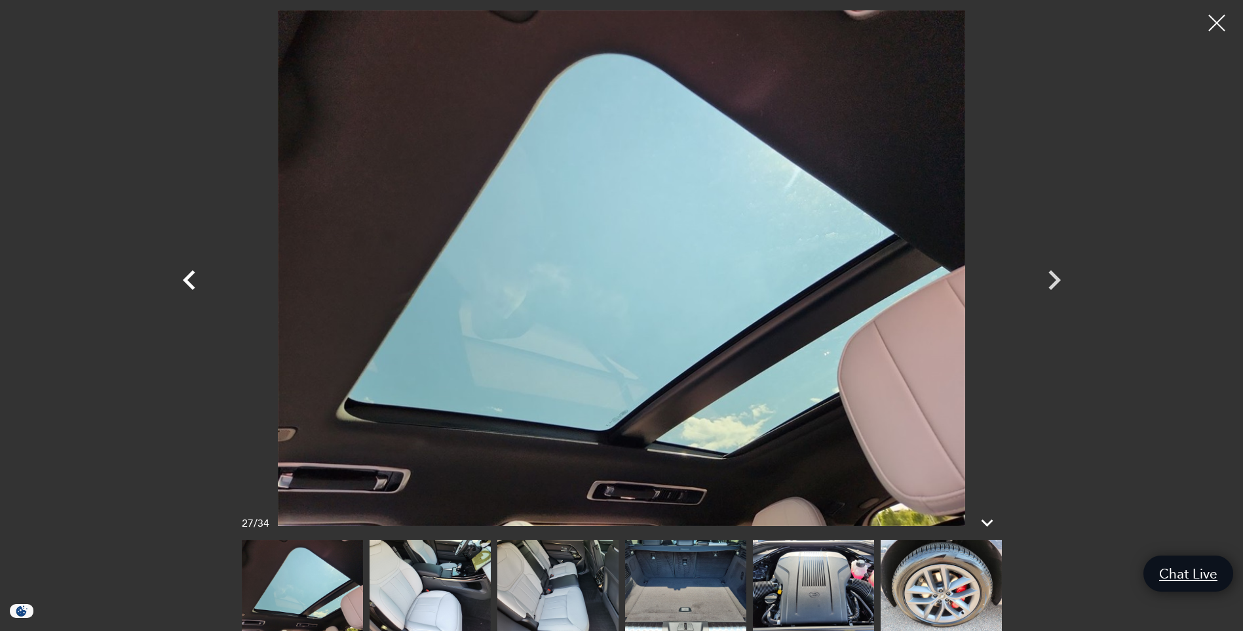
click at [187, 282] on icon "Previous" at bounding box center [189, 280] width 12 height 20
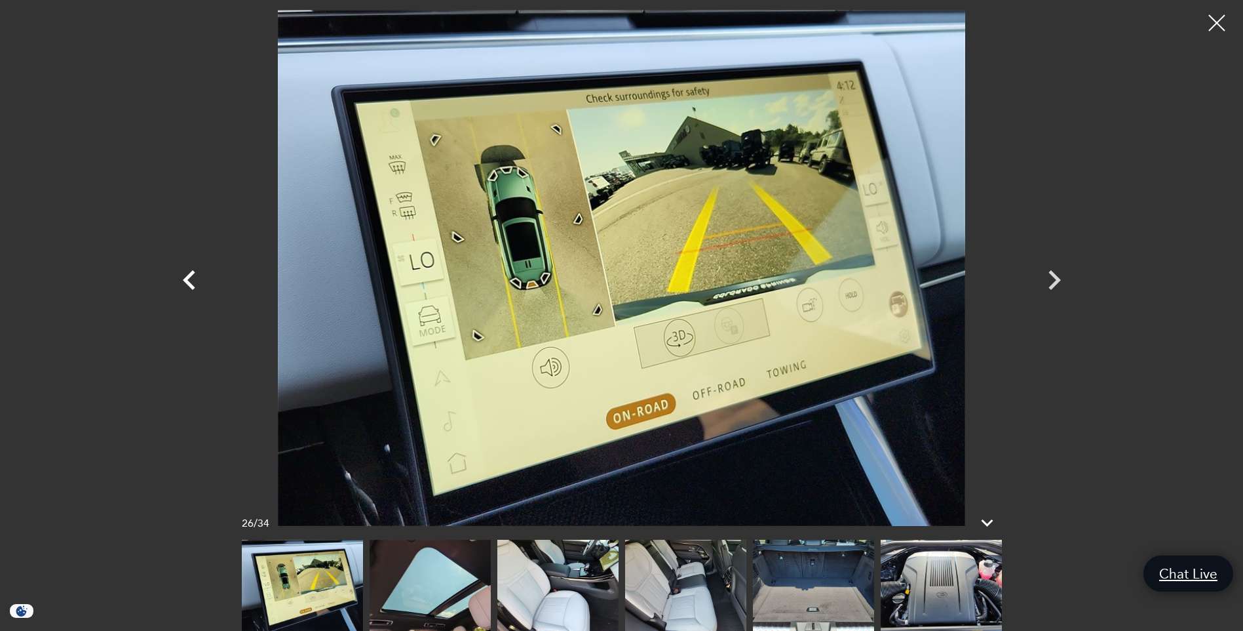
click at [187, 282] on icon "Previous" at bounding box center [189, 280] width 12 height 20
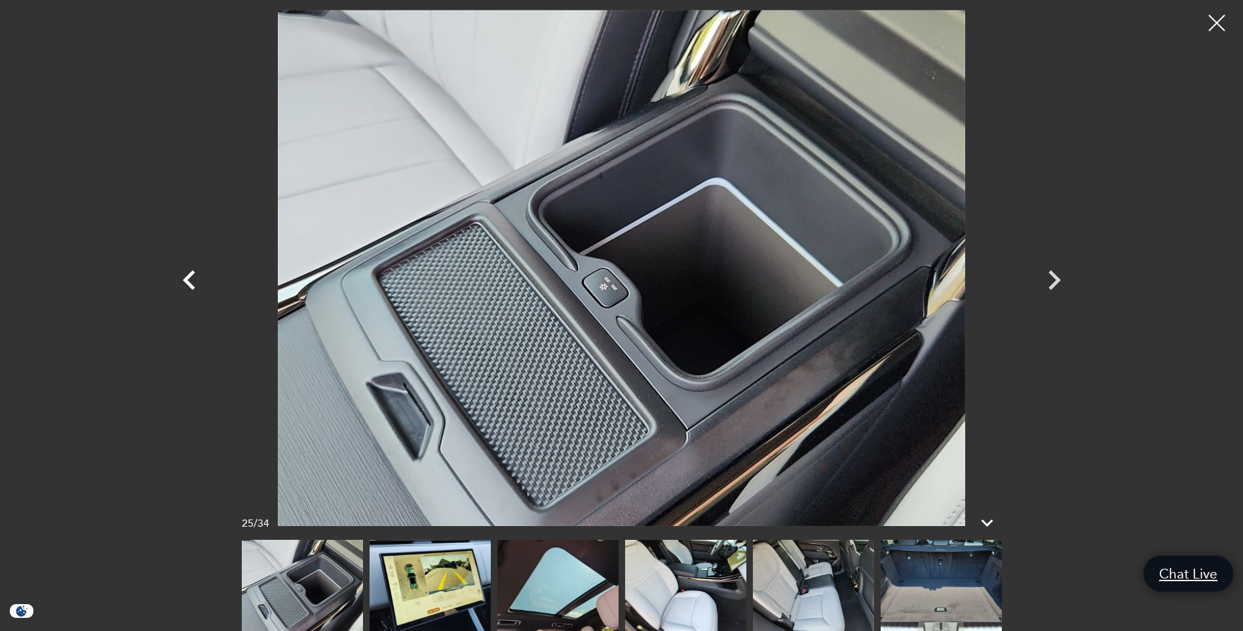
click at [187, 282] on icon "Previous" at bounding box center [189, 280] width 12 height 20
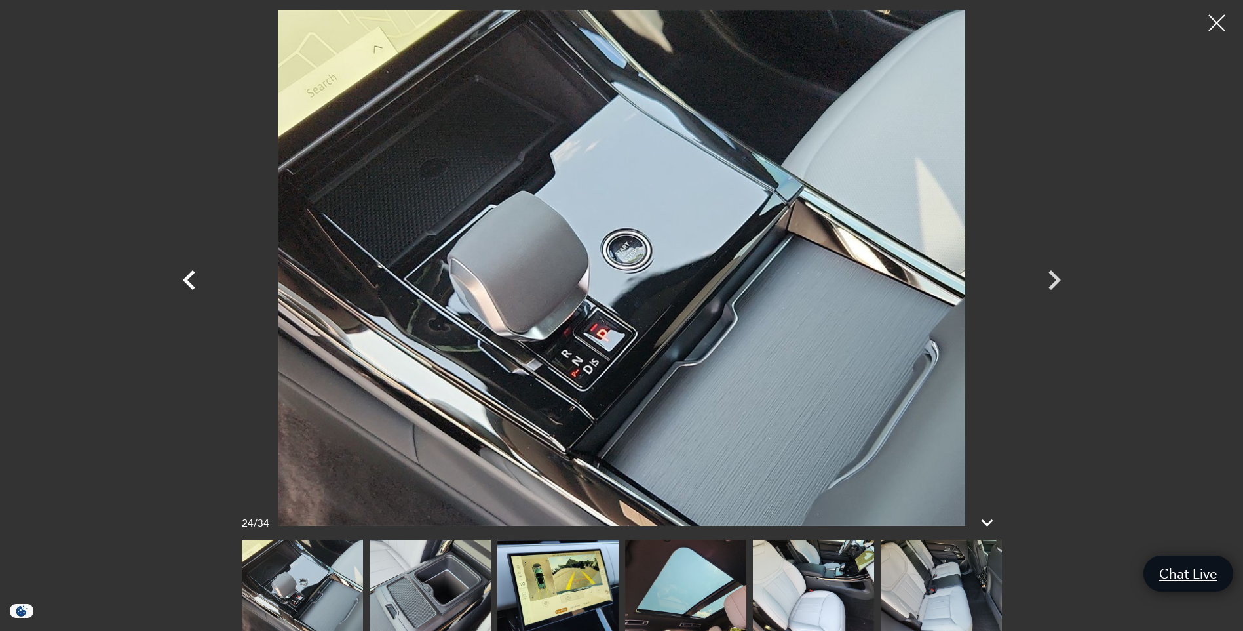
click at [187, 282] on icon "Previous" at bounding box center [189, 280] width 12 height 20
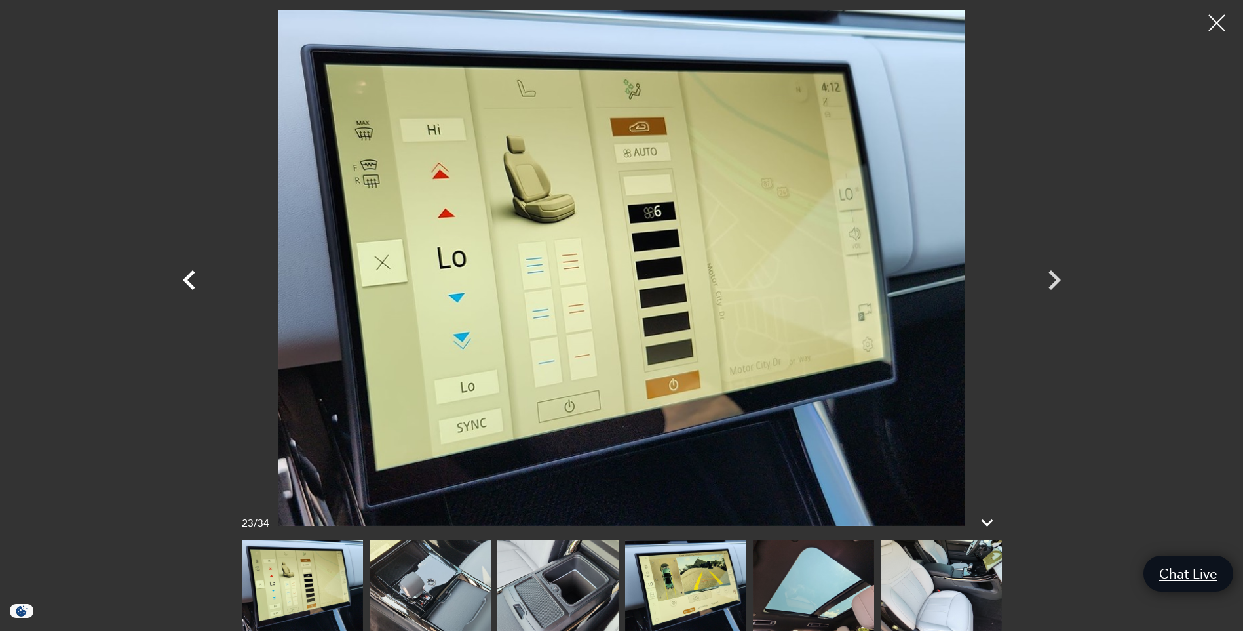
click at [187, 282] on icon "Previous" at bounding box center [189, 280] width 12 height 20
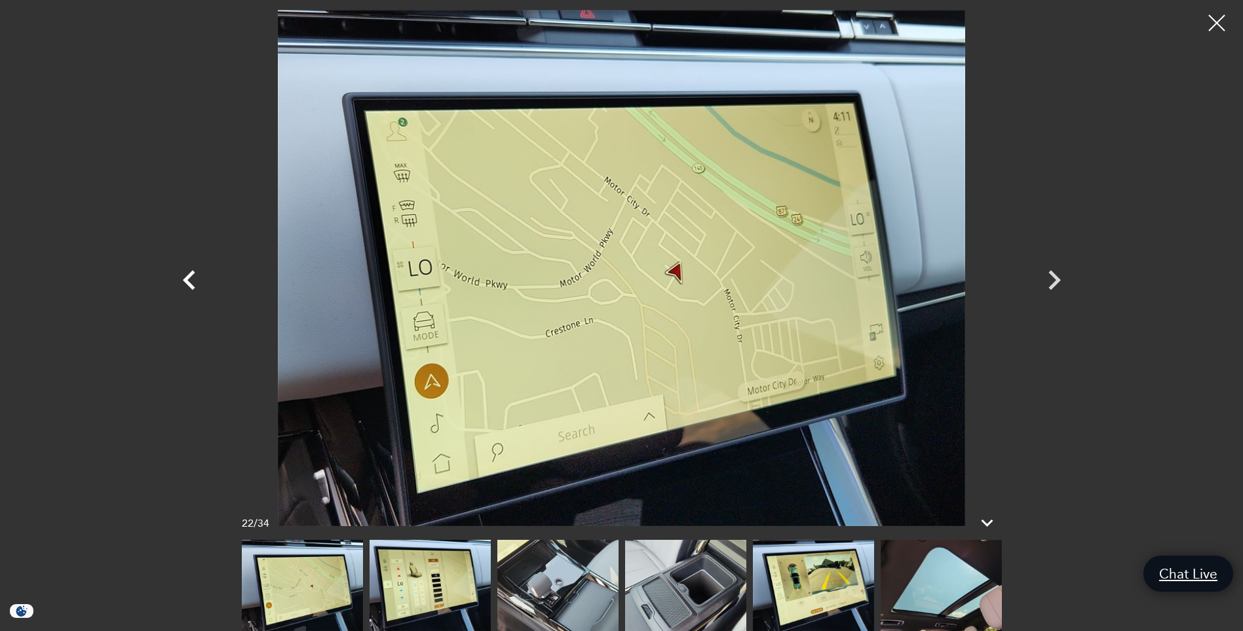
click at [187, 282] on icon "Previous" at bounding box center [189, 280] width 12 height 20
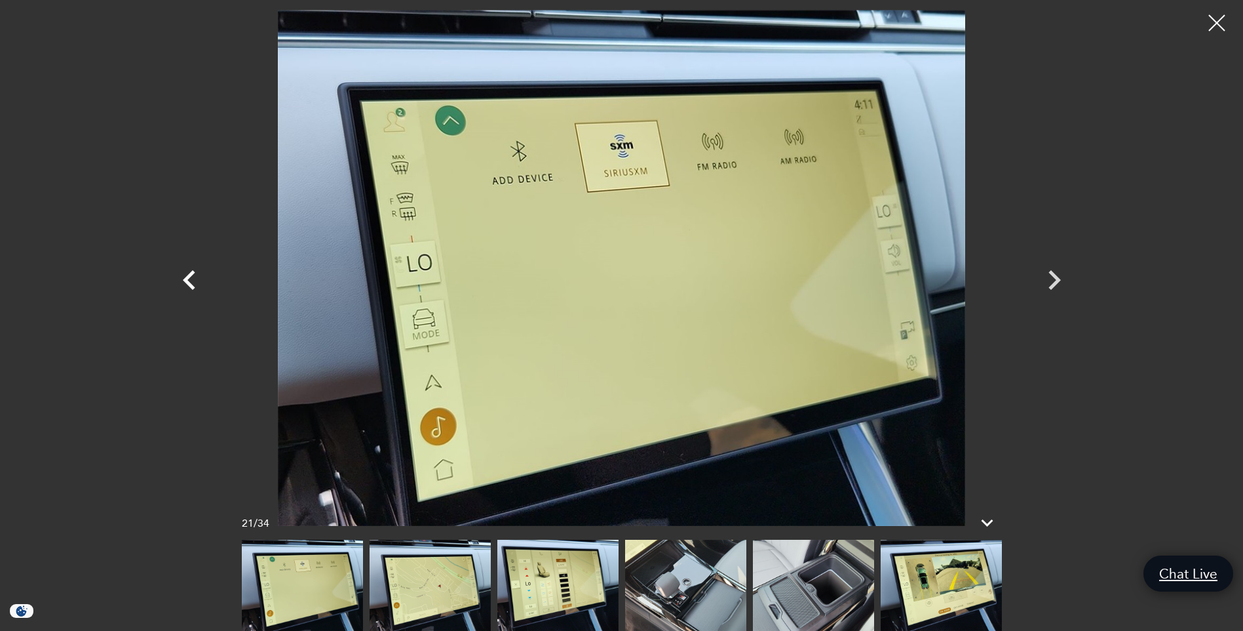
click at [187, 282] on icon "Previous" at bounding box center [189, 280] width 12 height 20
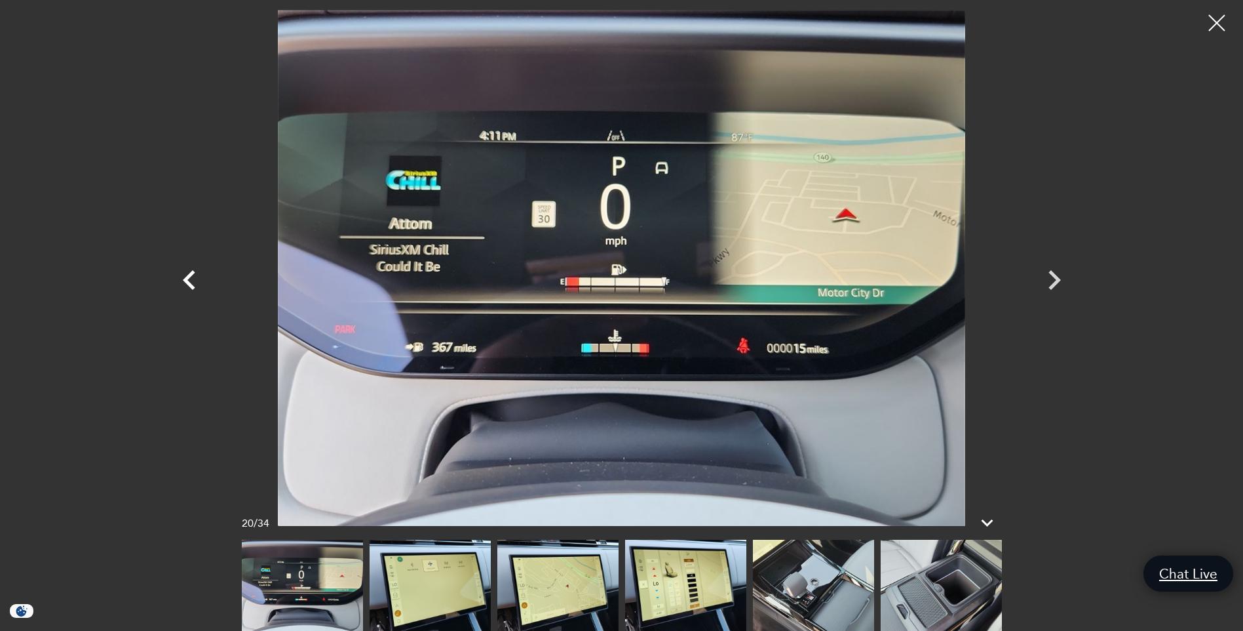
click at [187, 282] on icon "Previous" at bounding box center [189, 280] width 12 height 20
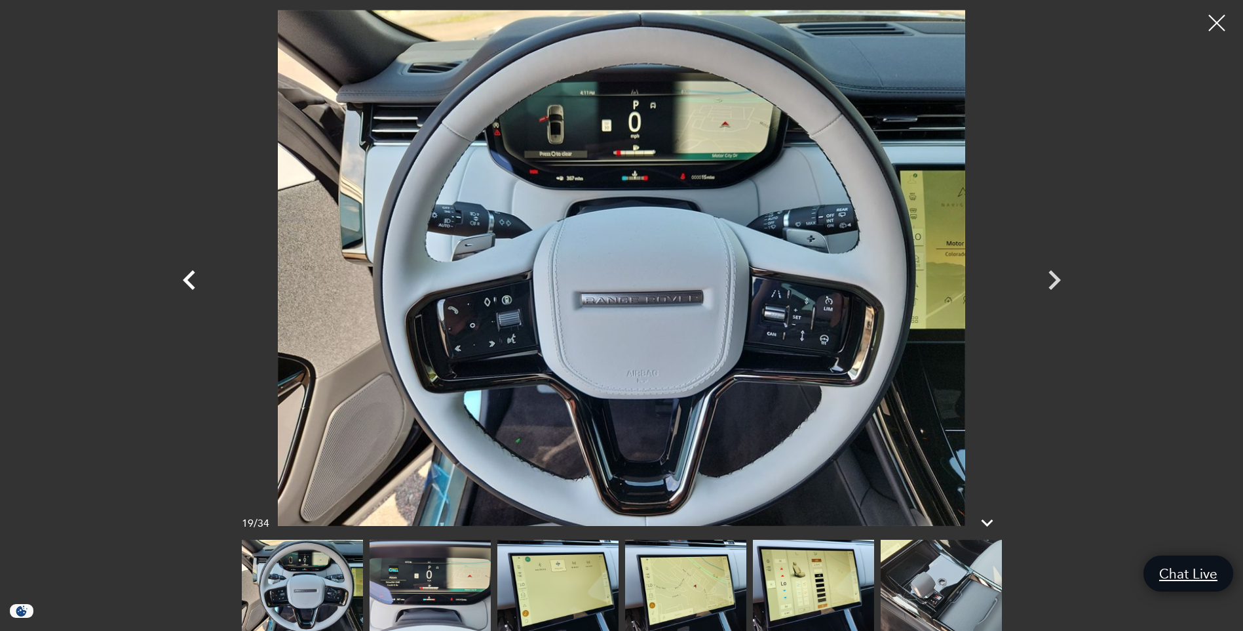
click at [187, 282] on icon "Previous" at bounding box center [189, 280] width 12 height 20
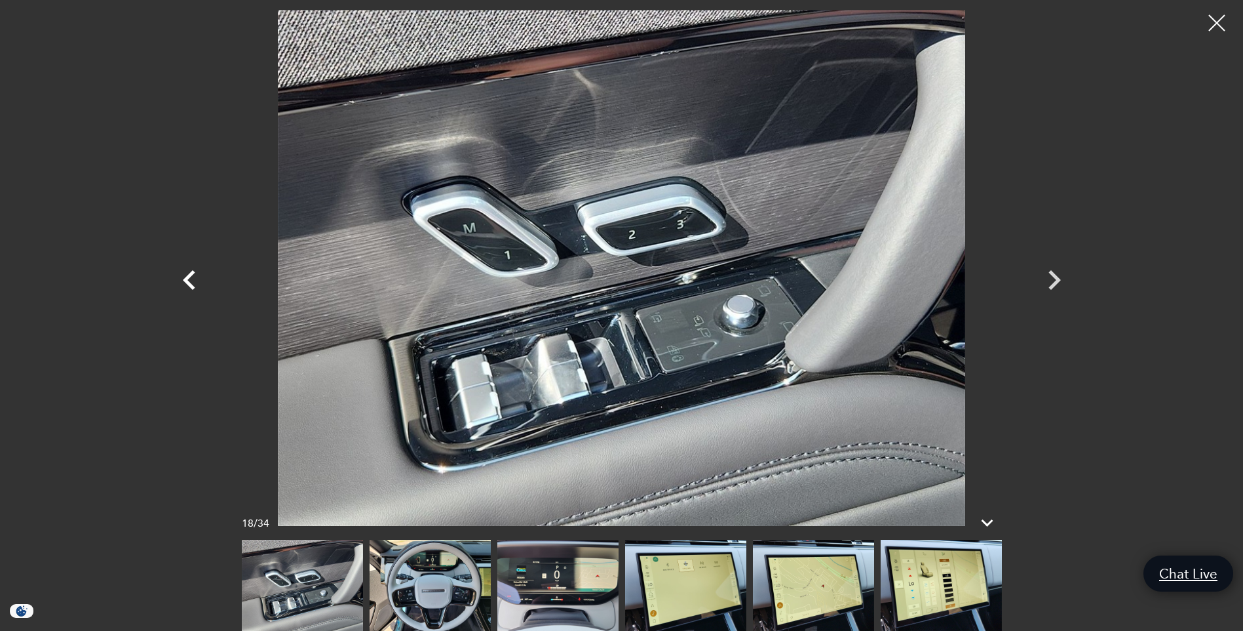
click at [187, 282] on icon "Previous" at bounding box center [189, 280] width 12 height 20
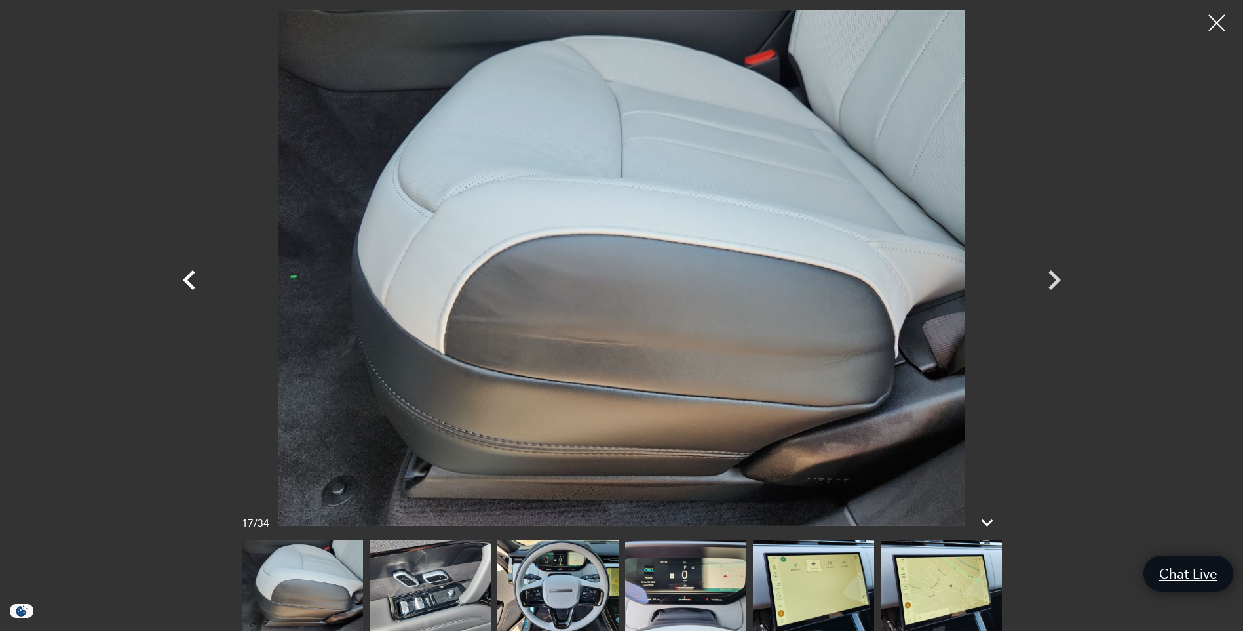
click at [187, 282] on icon "Previous" at bounding box center [189, 280] width 12 height 20
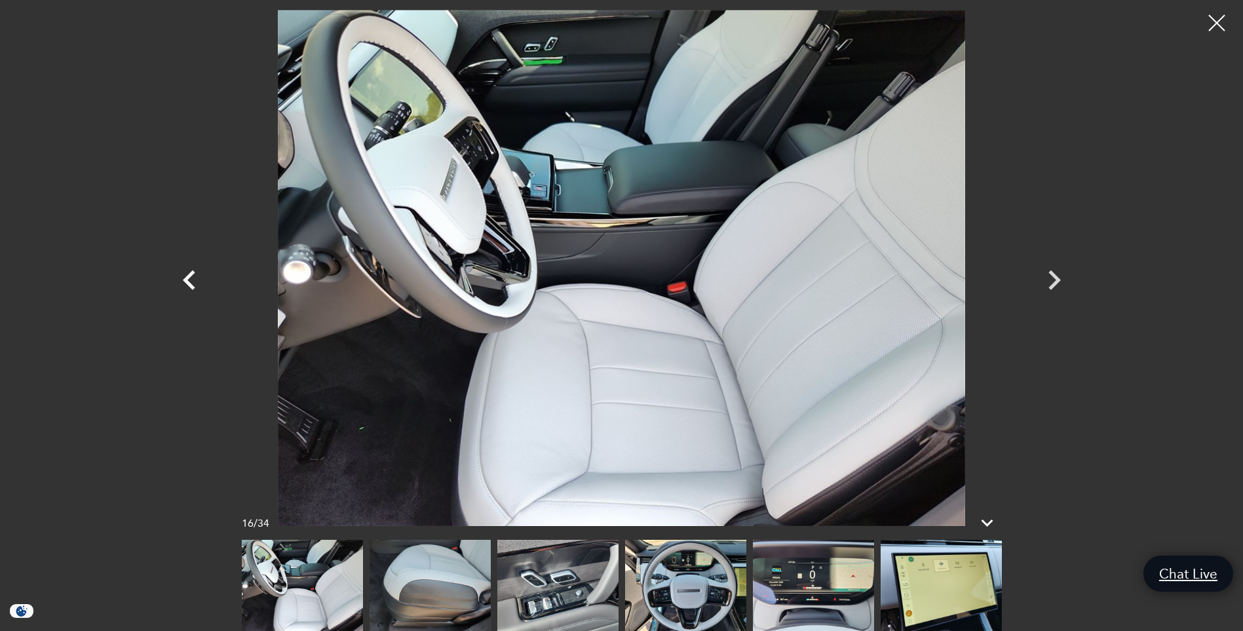
click at [187, 282] on icon "Previous" at bounding box center [189, 280] width 12 height 20
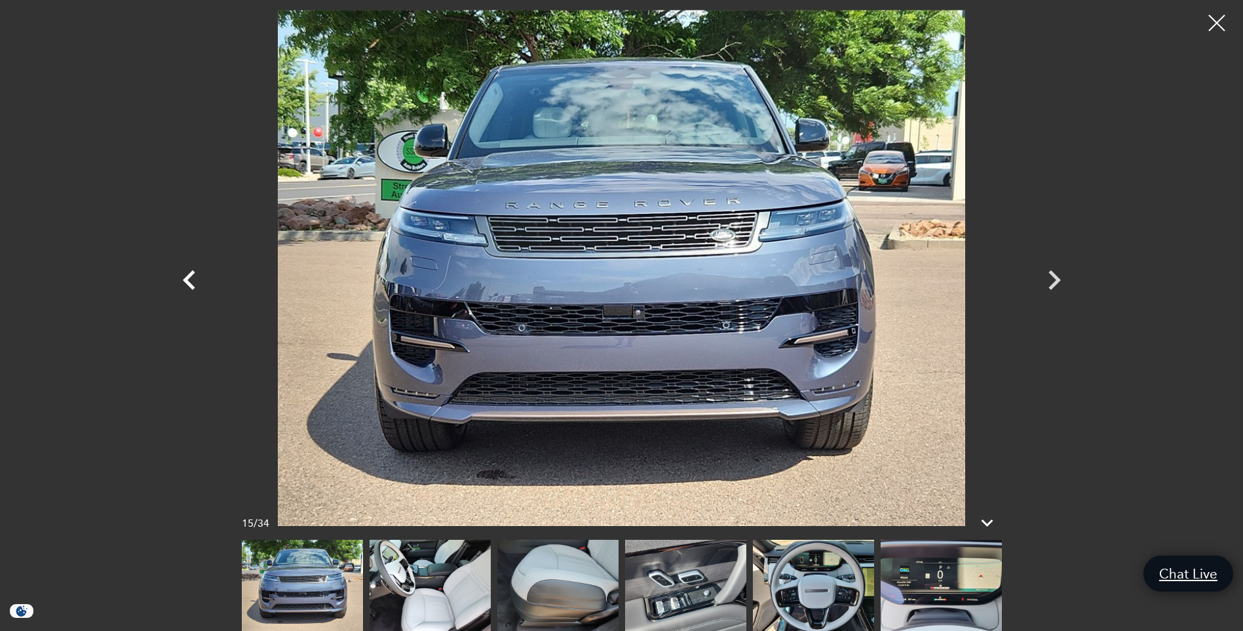
click at [187, 282] on icon "Previous" at bounding box center [189, 280] width 12 height 20
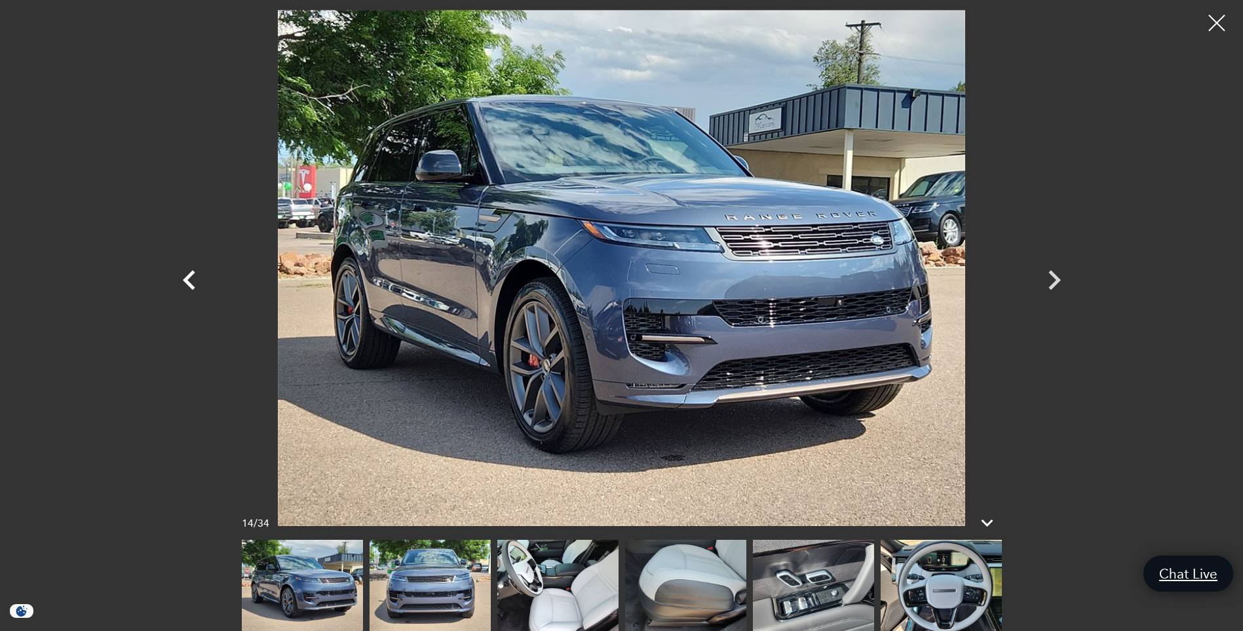
click at [187, 282] on icon "Previous" at bounding box center [189, 280] width 12 height 20
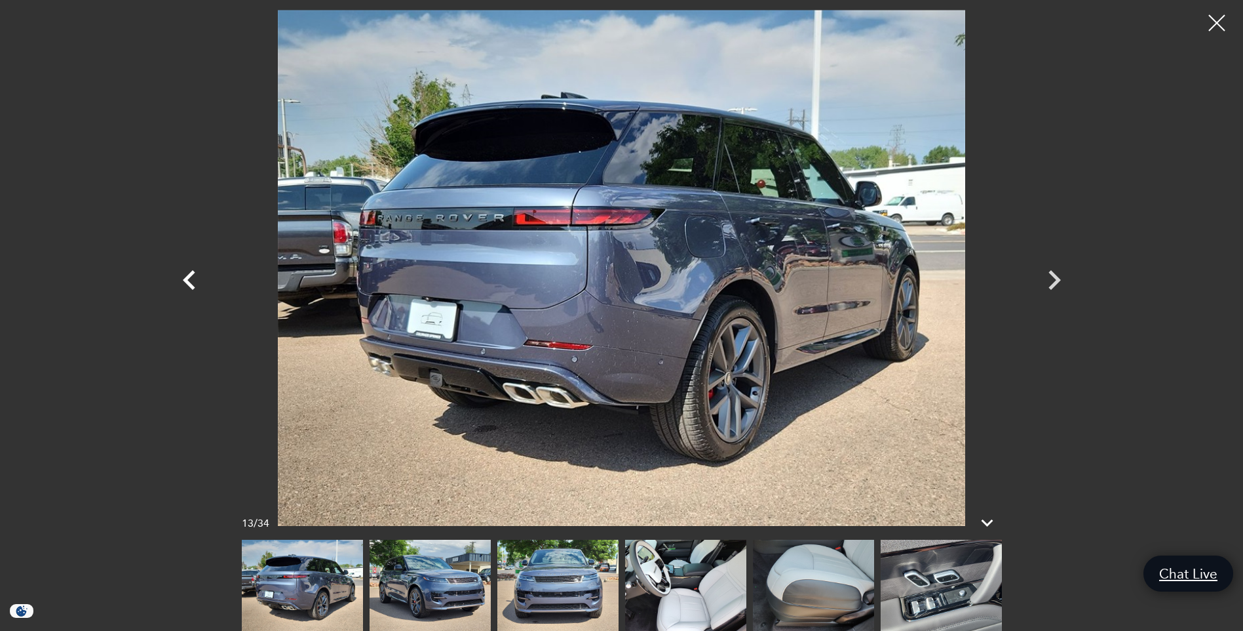
click at [187, 282] on icon "Previous" at bounding box center [189, 280] width 12 height 20
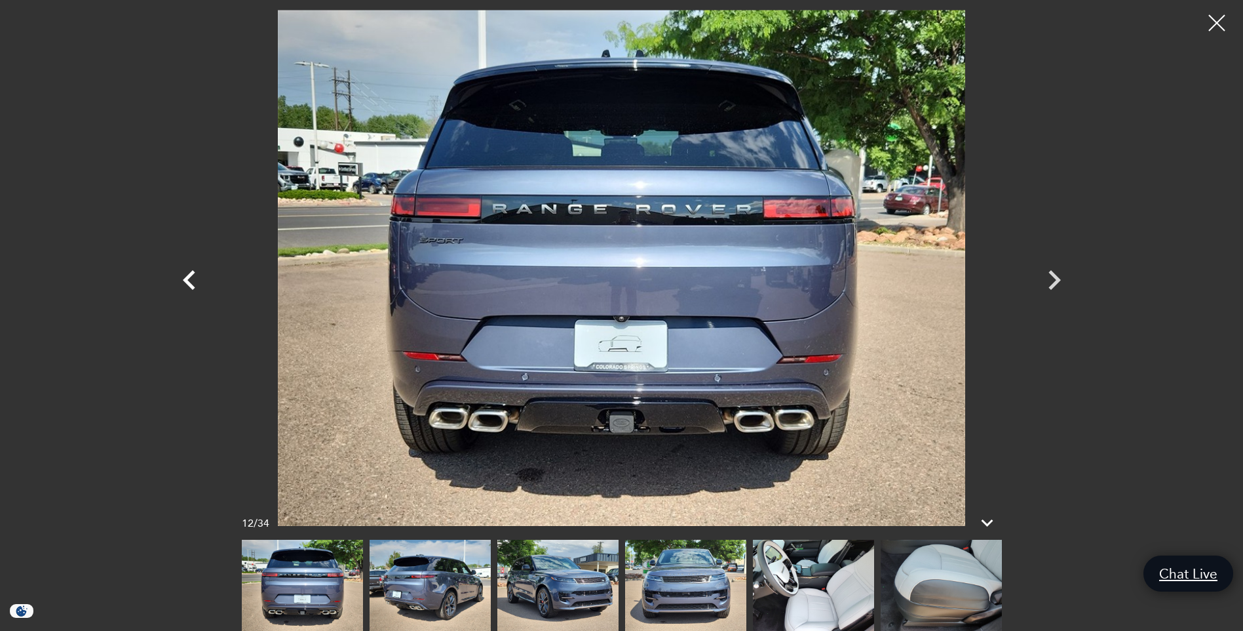
click at [187, 282] on icon "Previous" at bounding box center [189, 280] width 12 height 20
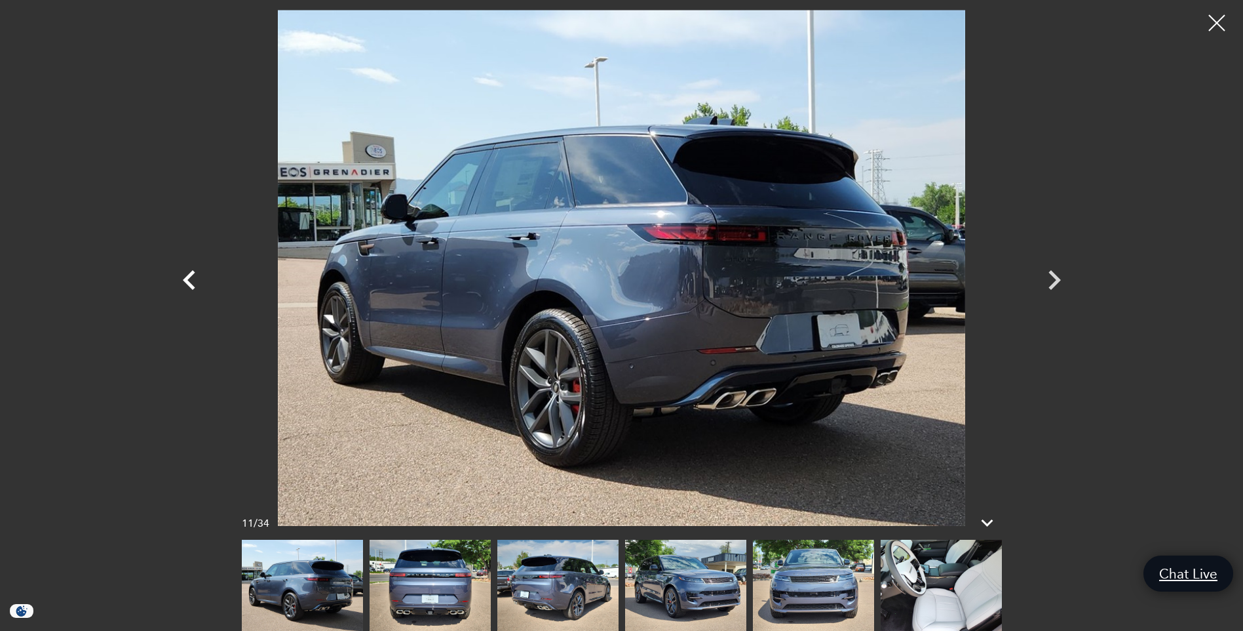
click at [187, 282] on icon "Previous" at bounding box center [189, 280] width 12 height 20
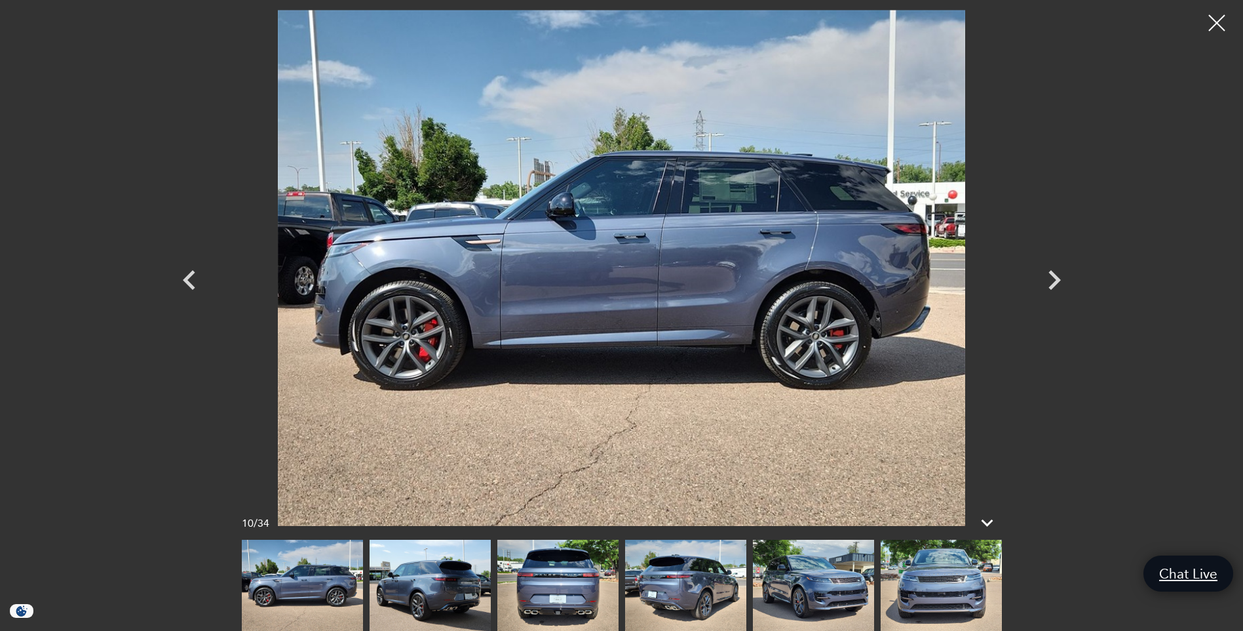
click at [830, 355] on img at bounding box center [622, 268] width 787 height 516
click at [1222, 33] on div at bounding box center [1217, 23] width 33 height 33
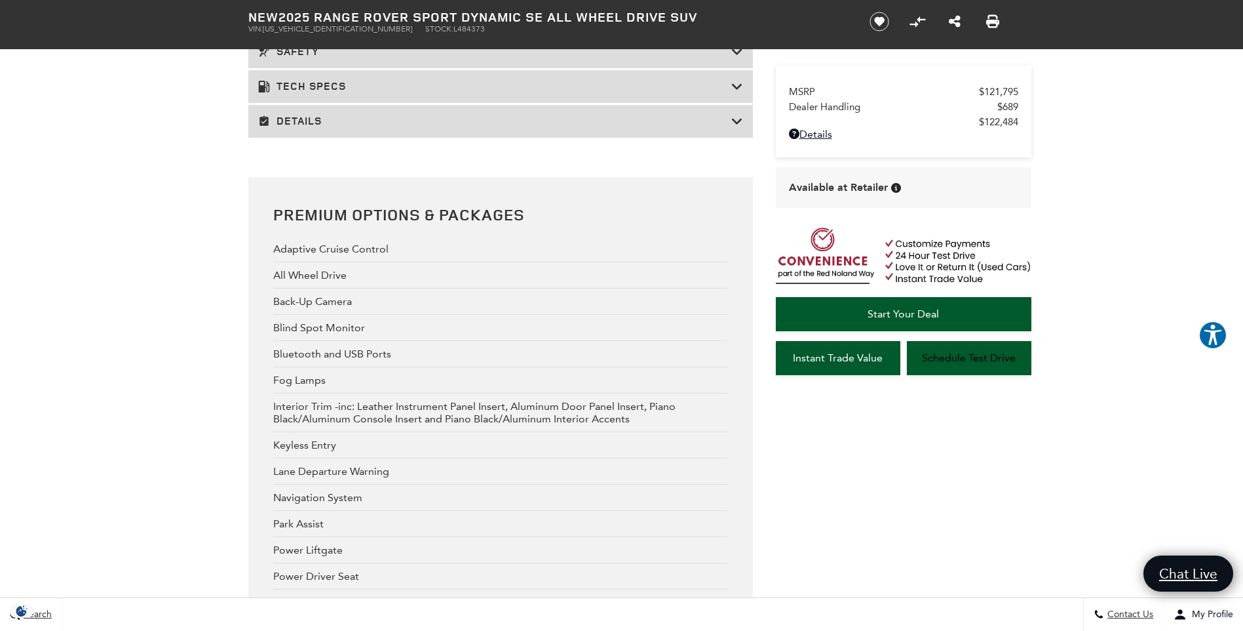
scroll to position [2622, 0]
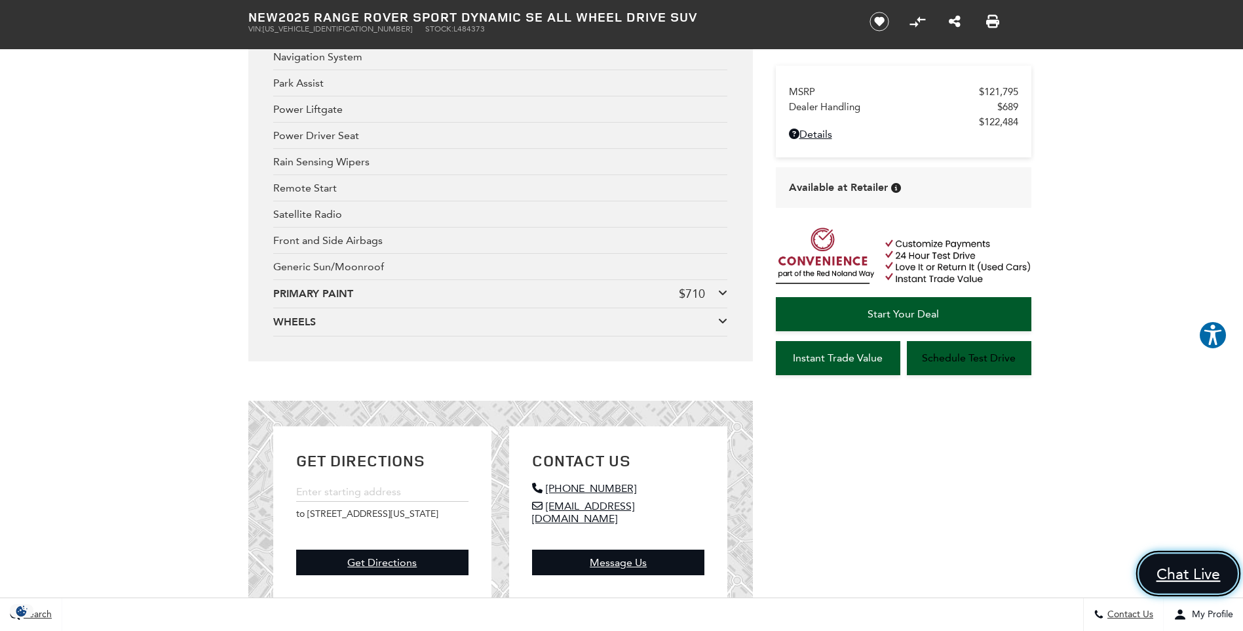
click at [1179, 577] on span "Chat Live" at bounding box center [1189, 574] width 79 height 20
click at [1209, 570] on icon "Close" at bounding box center [1216, 574] width 20 height 20
click at [881, 313] on span "Start Your Deal" at bounding box center [903, 313] width 71 height 12
